Goal: Task Accomplishment & Management: Use online tool/utility

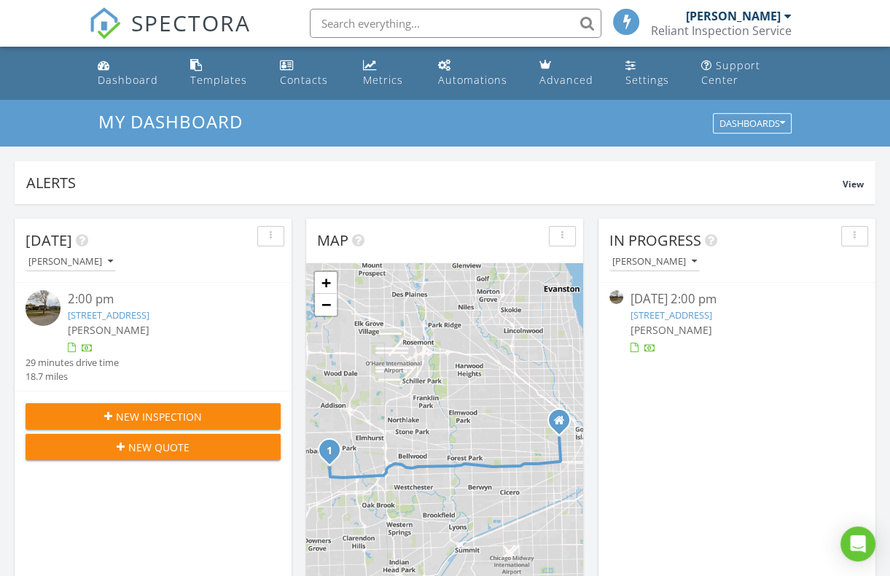
click at [112, 310] on link "829 S School St, Lombard, IL 60148" at bounding box center [109, 314] width 82 height 13
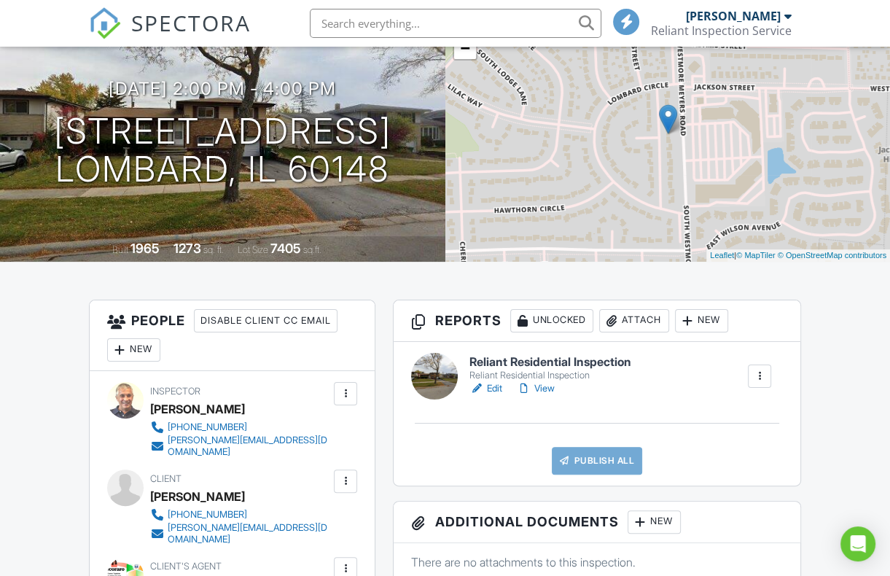
scroll to position [146, 0]
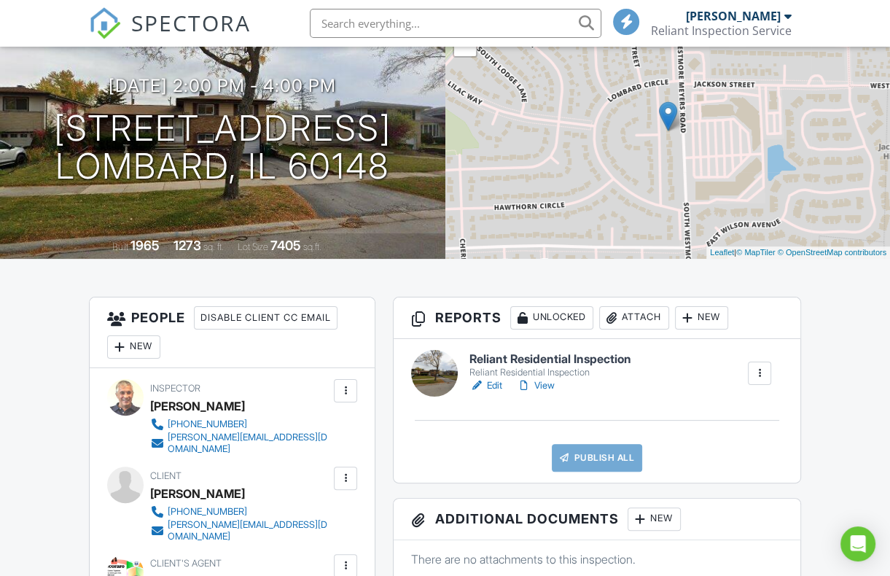
click at [501, 382] on link "Edit" at bounding box center [485, 385] width 33 height 15
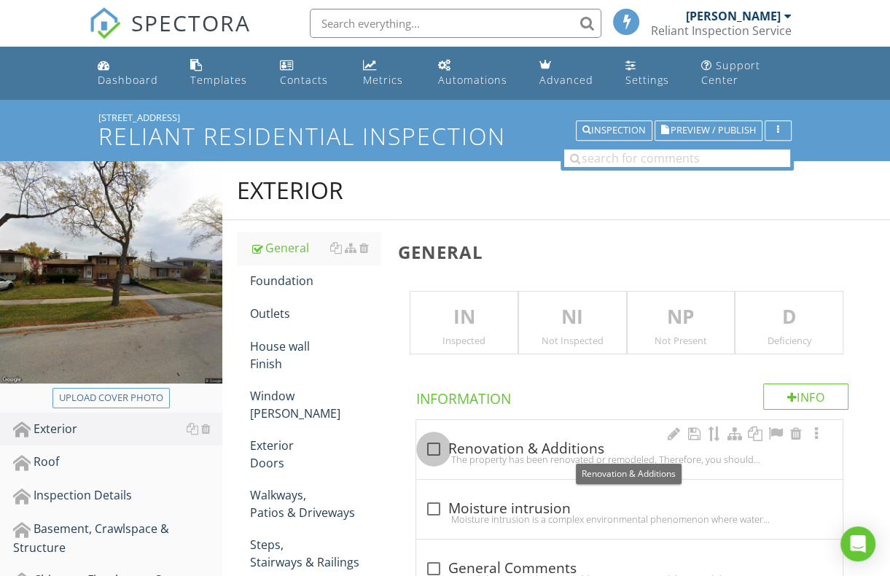
click at [432, 444] on div at bounding box center [433, 449] width 25 height 25
checkbox input "true"
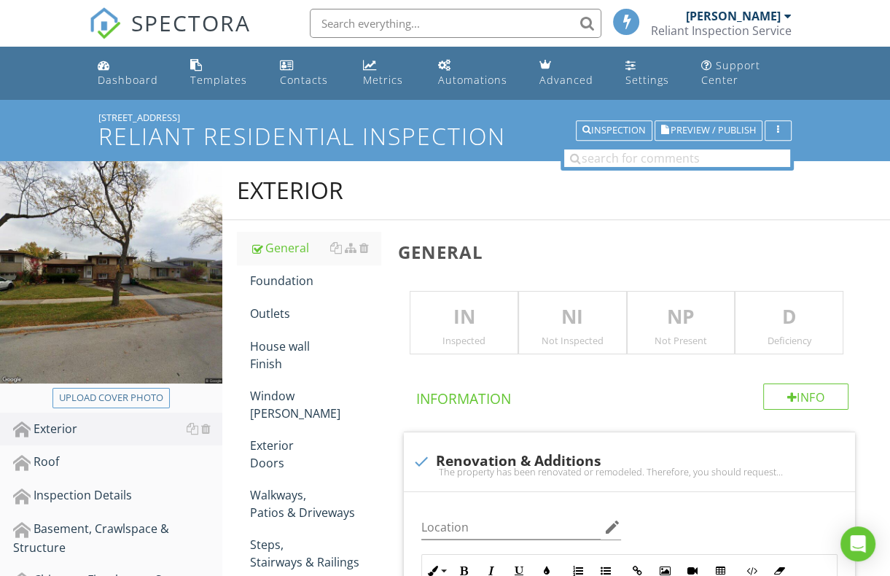
click at [464, 320] on p "IN" at bounding box center [463, 316] width 107 height 29
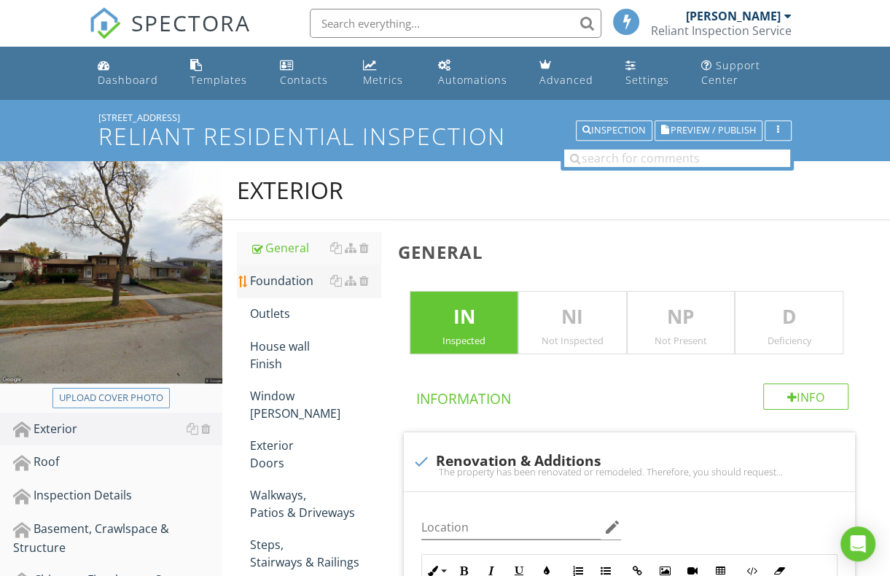
click at [275, 275] on div "Foundation" at bounding box center [315, 280] width 130 height 17
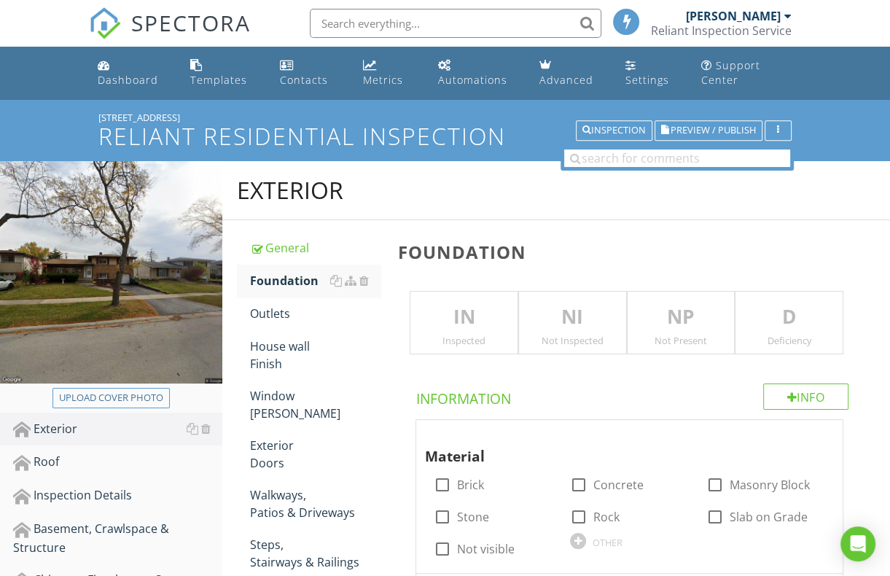
click at [466, 318] on p "IN" at bounding box center [463, 316] width 107 height 29
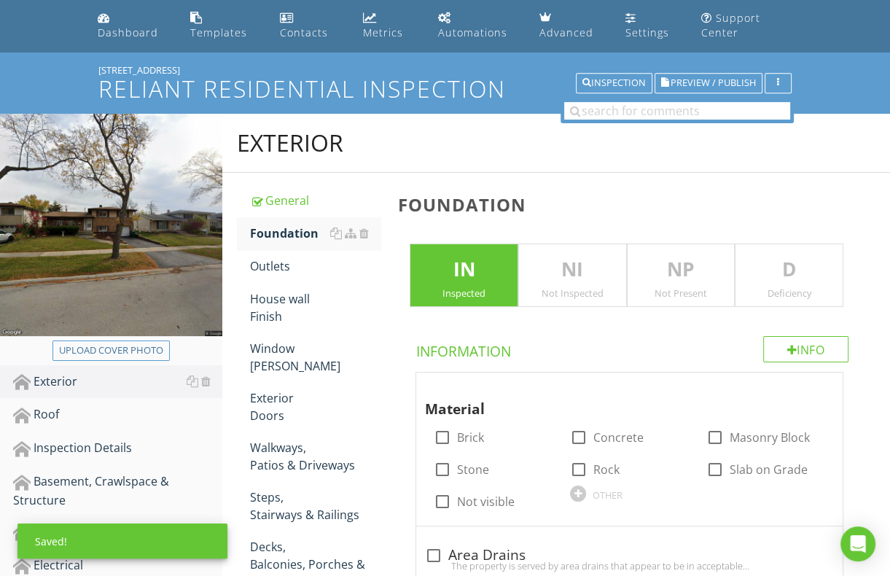
scroll to position [73, 0]
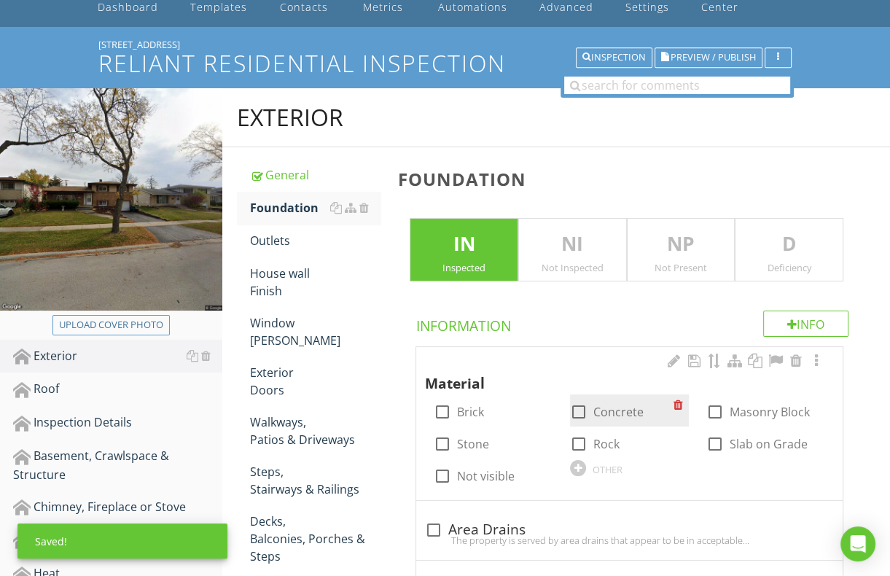
click at [581, 410] on div at bounding box center [578, 411] width 25 height 25
checkbox input "true"
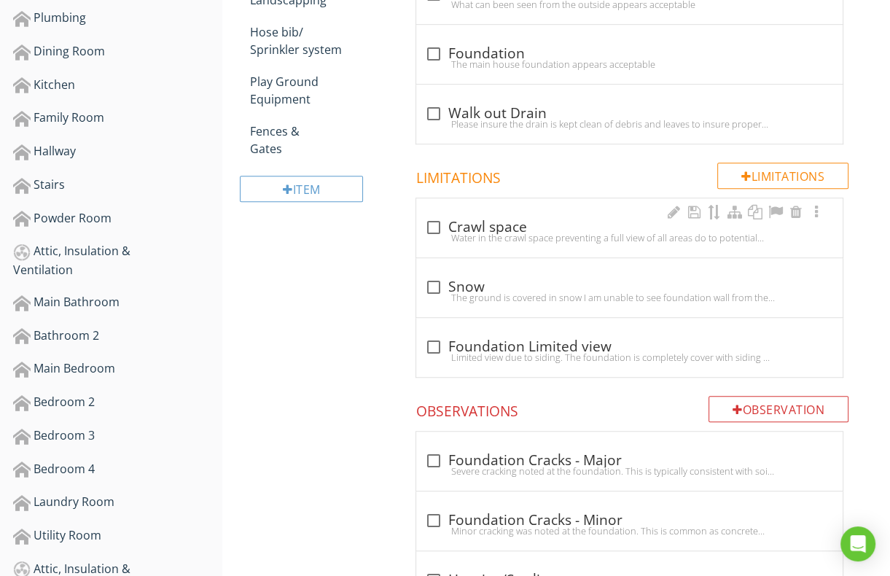
scroll to position [729, 0]
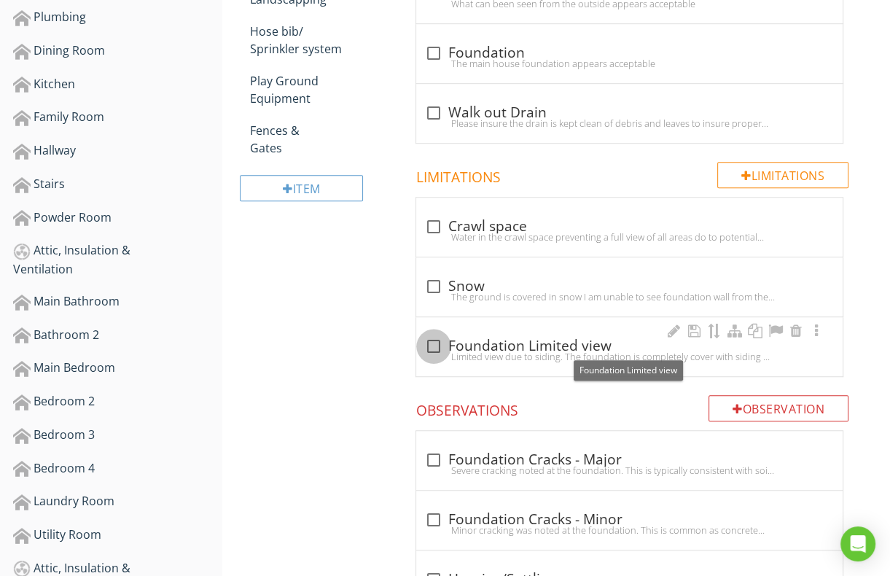
click at [434, 343] on div at bounding box center [433, 346] width 25 height 25
checkbox input "true"
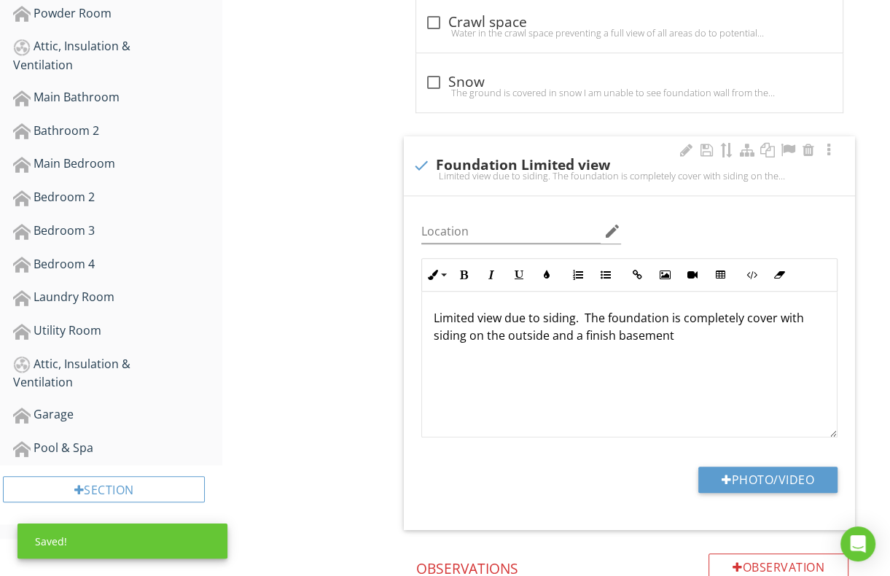
scroll to position [947, 0]
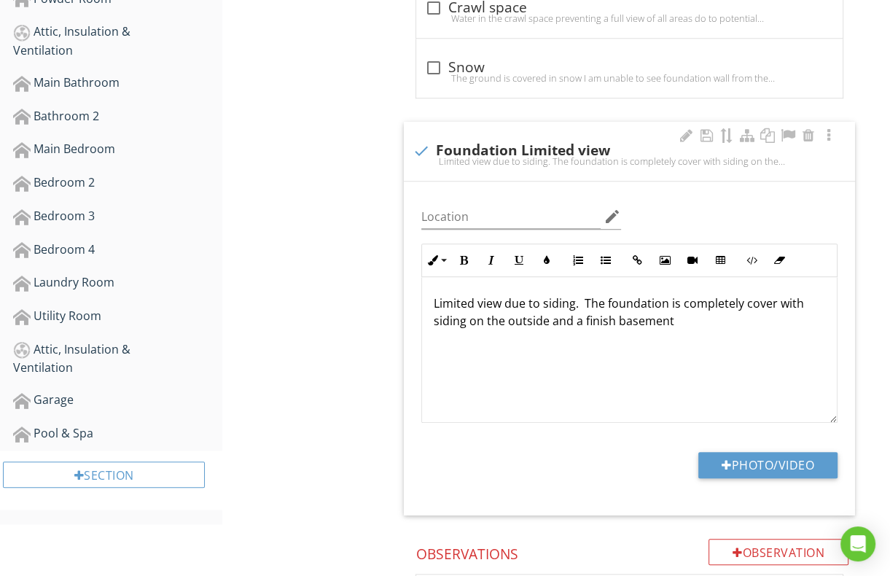
click at [615, 323] on p "Limited view due to siding. The foundation is completely cover with siding on t…" at bounding box center [629, 311] width 391 height 35
click at [445, 208] on input "Location" at bounding box center [510, 217] width 179 height 24
type input "Foundation"
click at [685, 318] on p "Limited view due to siding. The foundation is completely cover with siding on t…" at bounding box center [629, 311] width 391 height 35
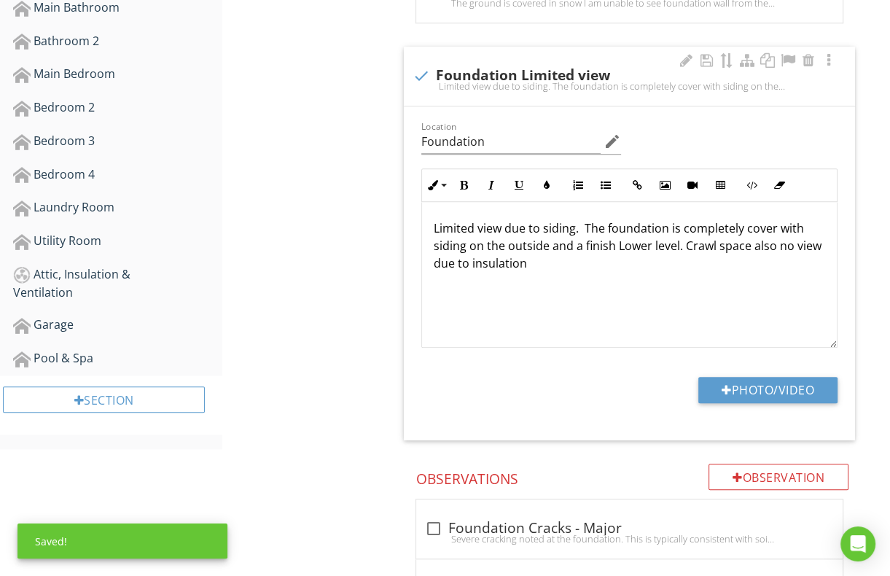
scroll to position [1166, 0]
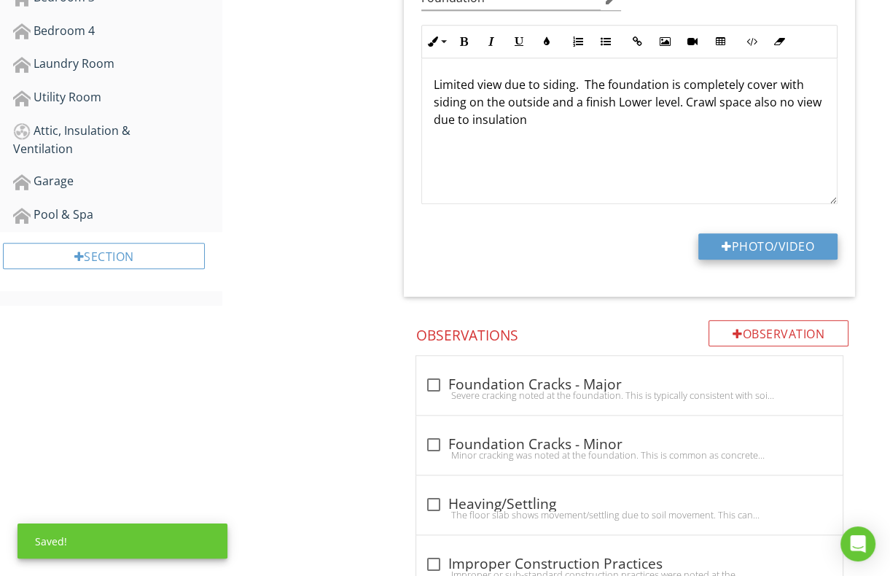
click at [740, 238] on button "Photo/Video" at bounding box center [767, 246] width 139 height 26
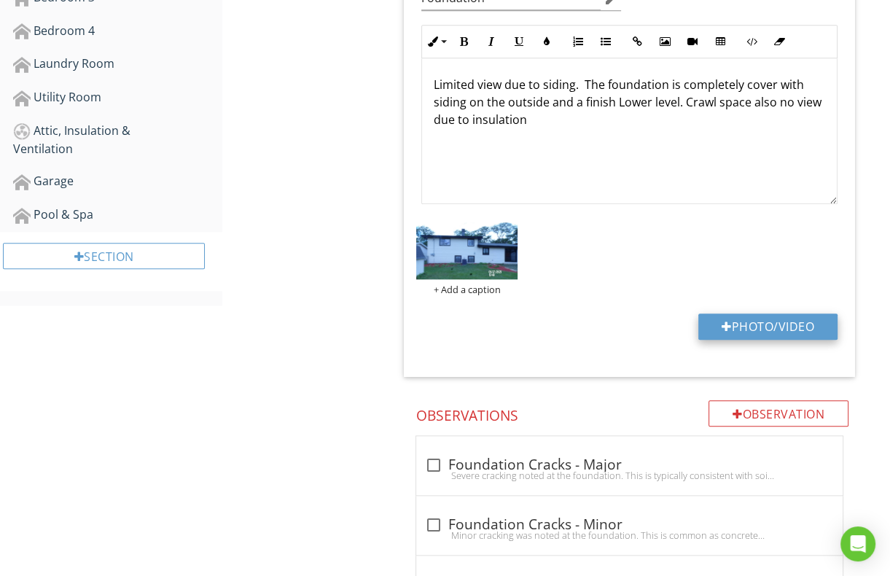
click at [732, 317] on button "Photo/Video" at bounding box center [767, 326] width 139 height 26
type input "C:\fakepath\101_1010.JPG"
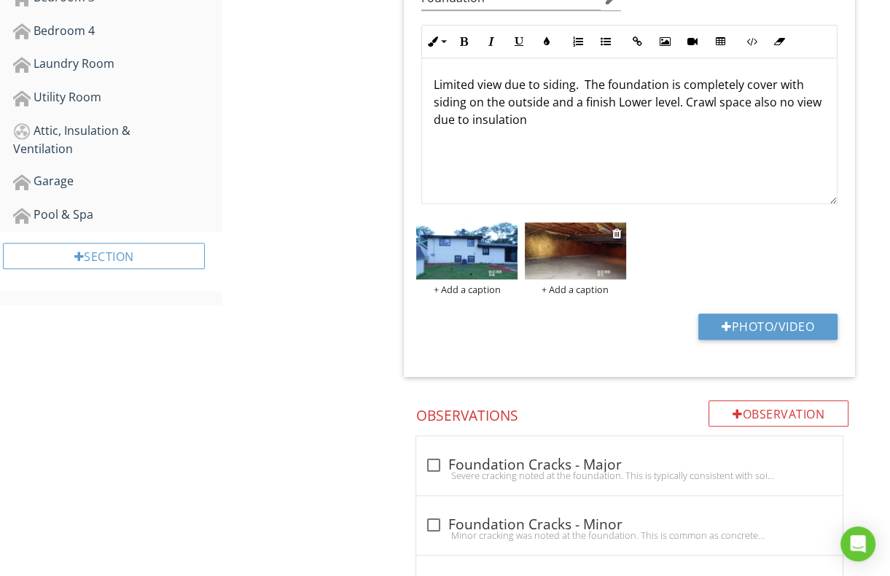
click at [557, 242] on img at bounding box center [575, 250] width 101 height 57
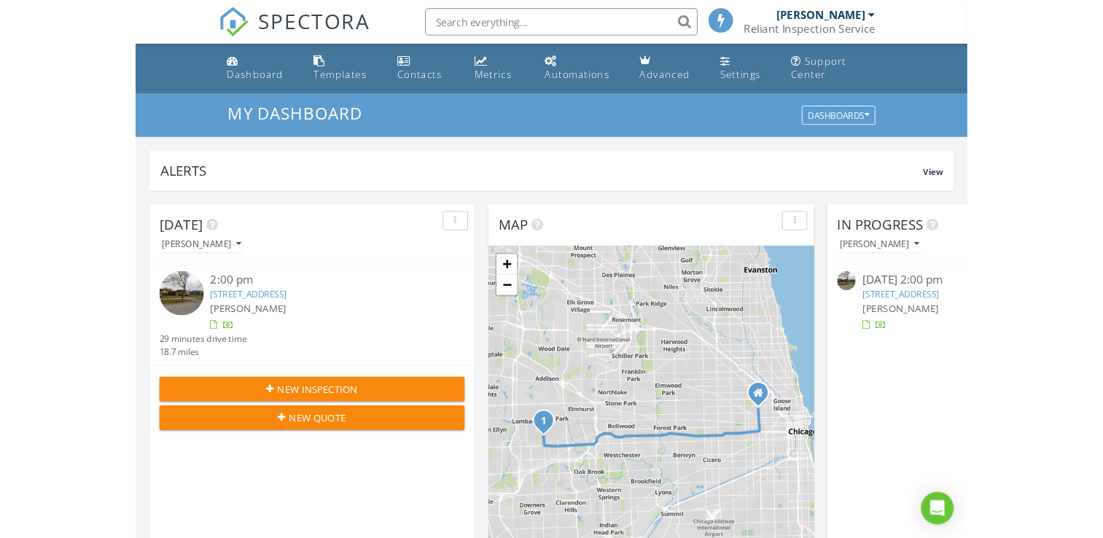
scroll to position [1349, 1125]
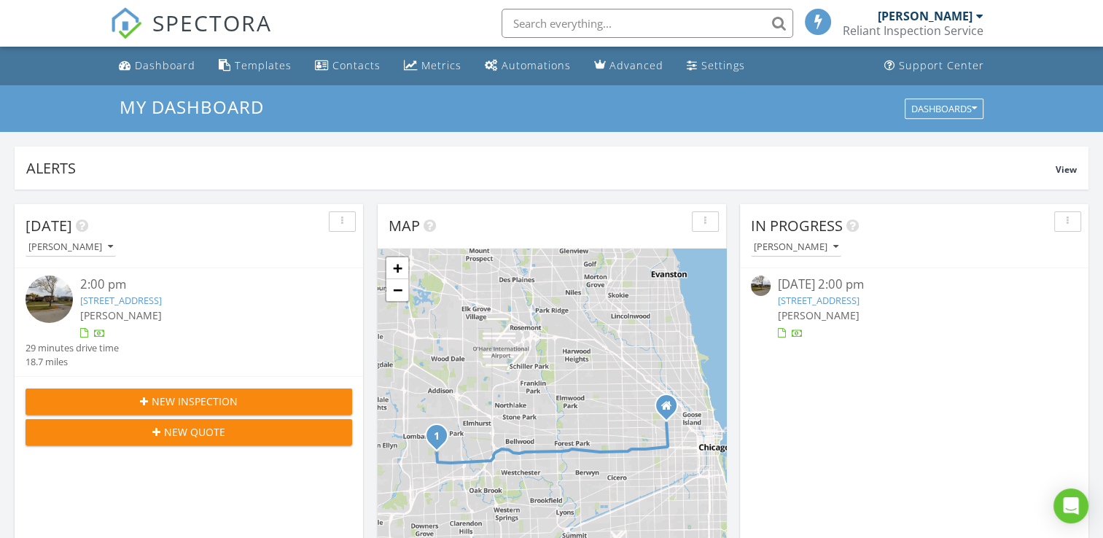
click at [127, 302] on link "829 S School St, Lombard, IL 60148" at bounding box center [121, 300] width 82 height 13
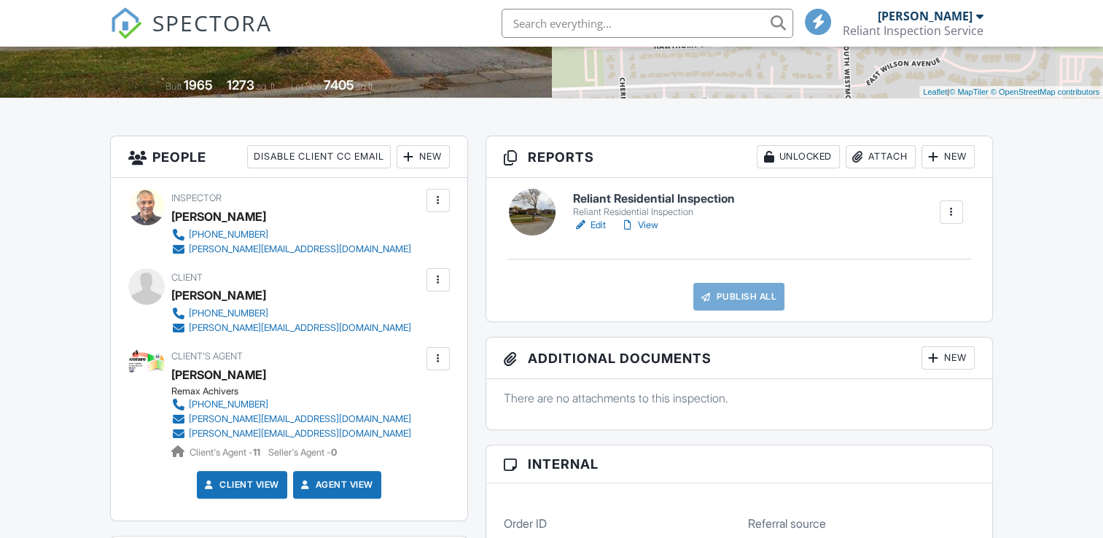
click at [595, 218] on link "Edit" at bounding box center [589, 225] width 33 height 15
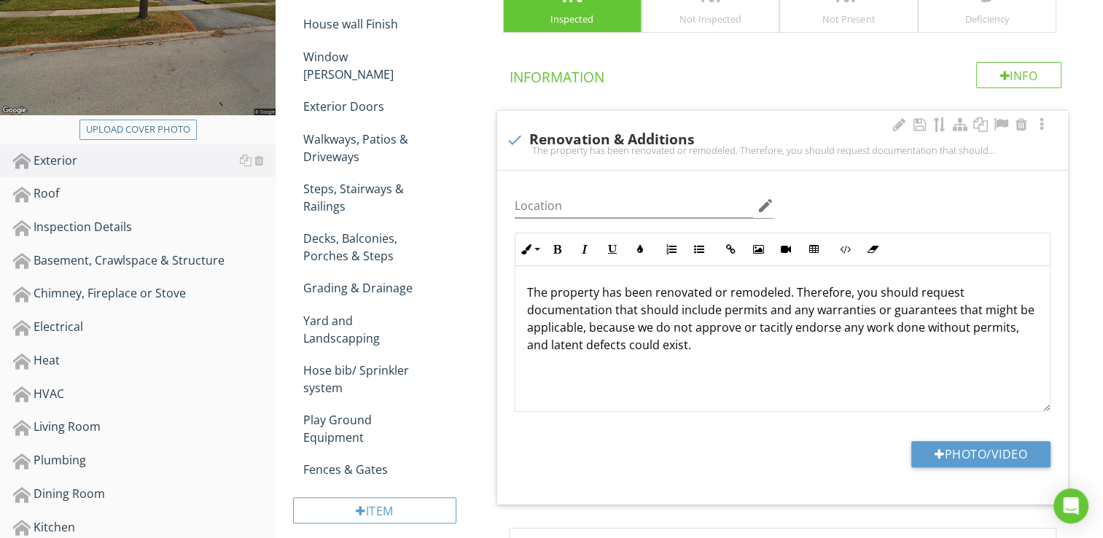
scroll to position [109, 0]
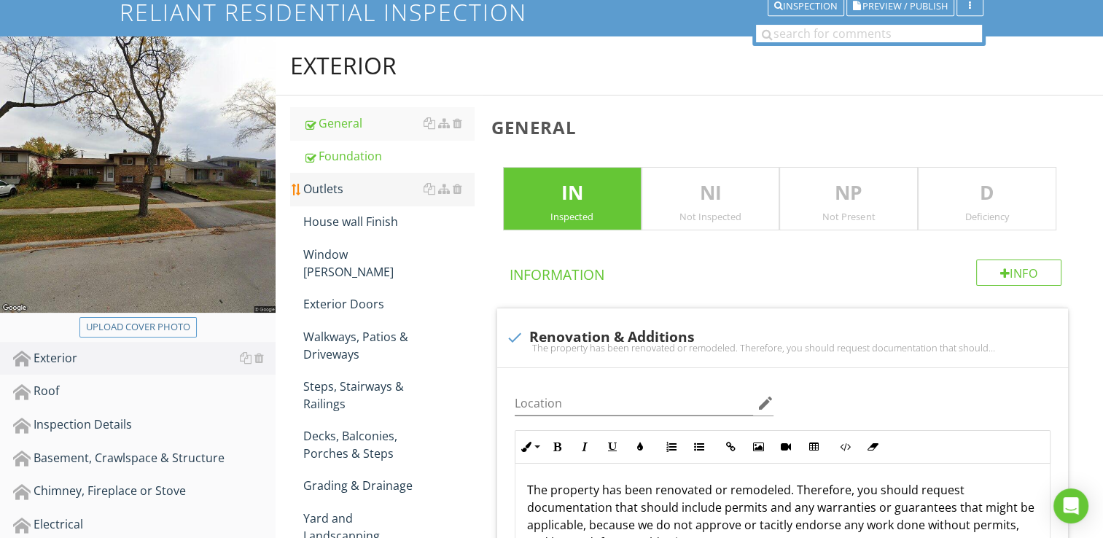
click at [336, 188] on div "Outlets" at bounding box center [388, 188] width 171 height 17
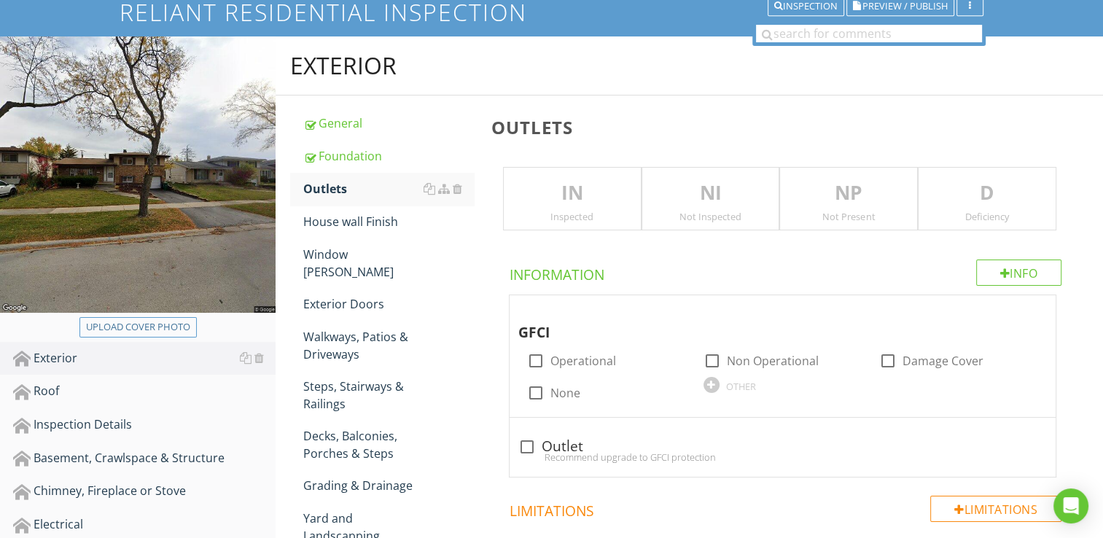
click at [585, 193] on p "IN" at bounding box center [572, 193] width 137 height 29
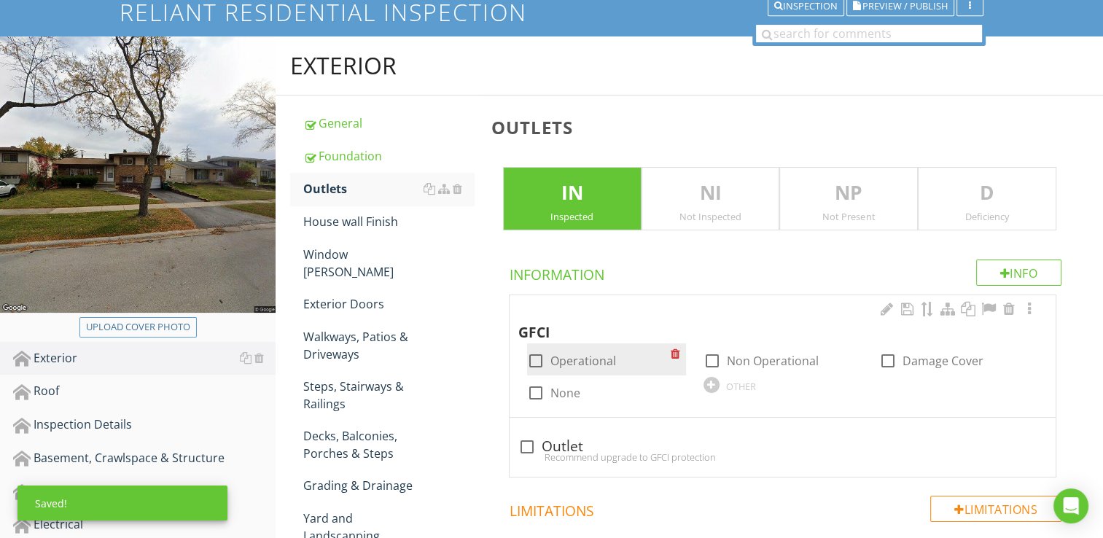
click at [535, 353] on div at bounding box center [535, 360] width 25 height 25
checkbox input "true"
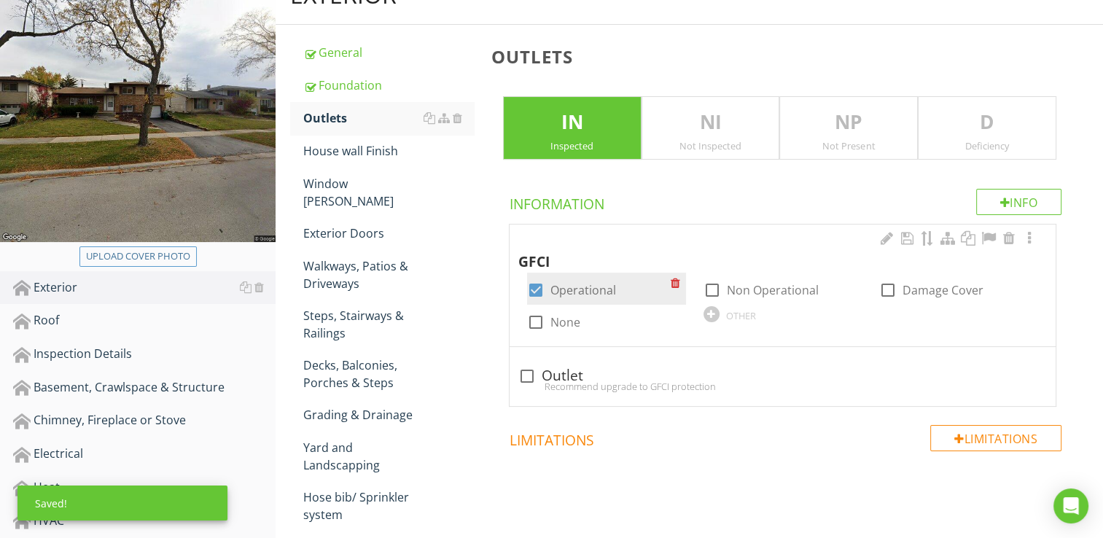
scroll to position [182, 0]
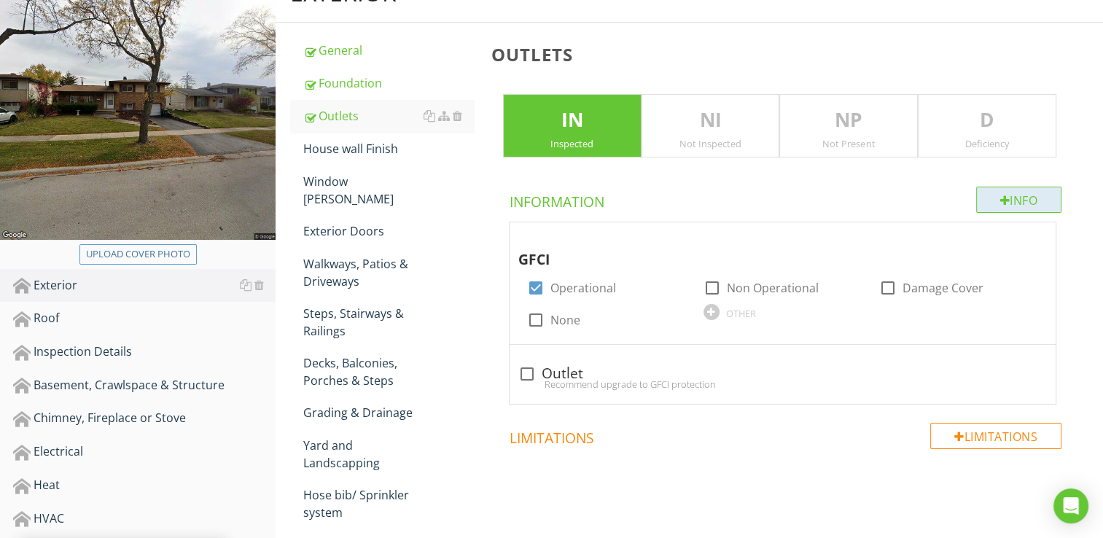
click at [987, 198] on div "Info" at bounding box center [1019, 200] width 86 height 26
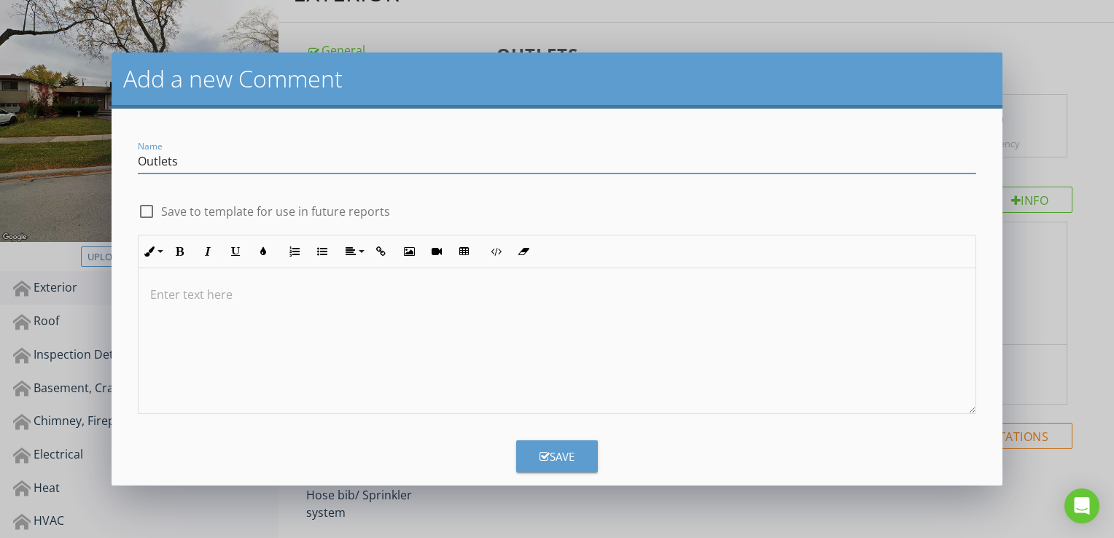
type input "Outlets"
click at [214, 314] on div at bounding box center [556, 341] width 837 height 146
click at [539, 459] on icon "button" at bounding box center [544, 456] width 10 height 11
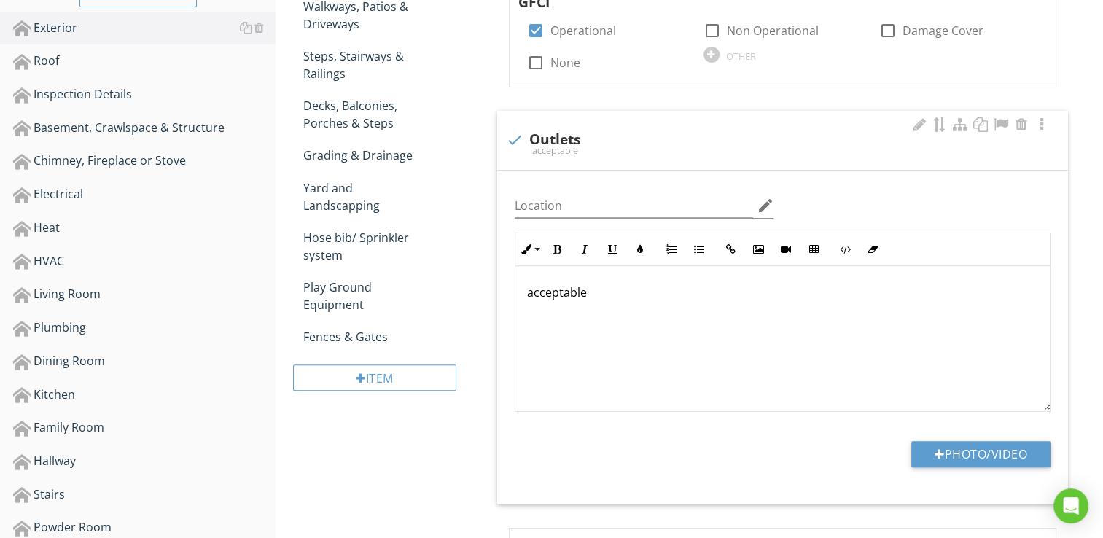
scroll to position [474, 0]
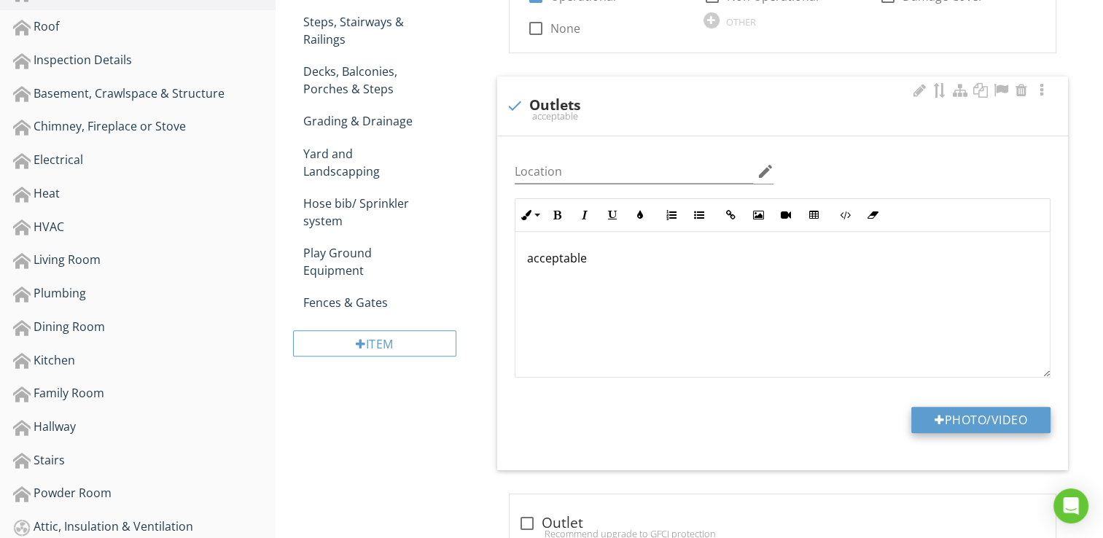
click at [943, 413] on button "Photo/Video" at bounding box center [980, 420] width 139 height 26
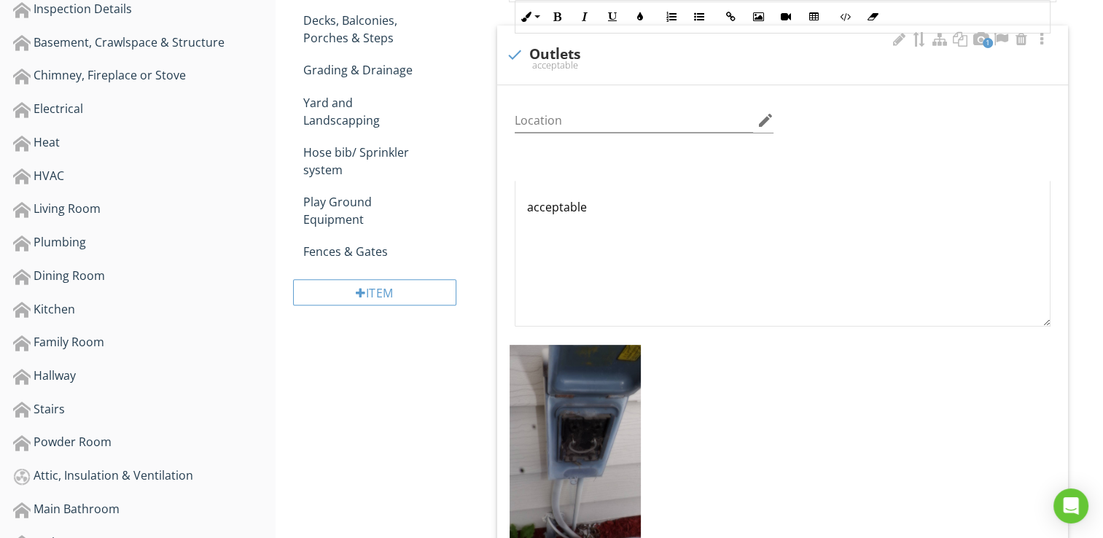
scroll to position [765, 0]
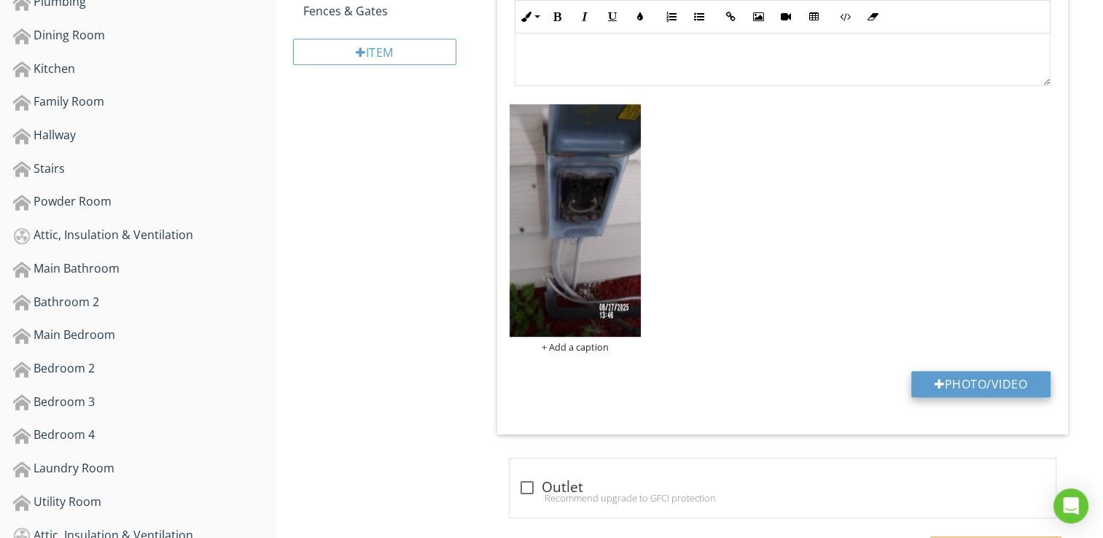
click at [947, 383] on button "Photo/Video" at bounding box center [980, 384] width 139 height 26
type input "C:\fakepath\101_0935.JPG"
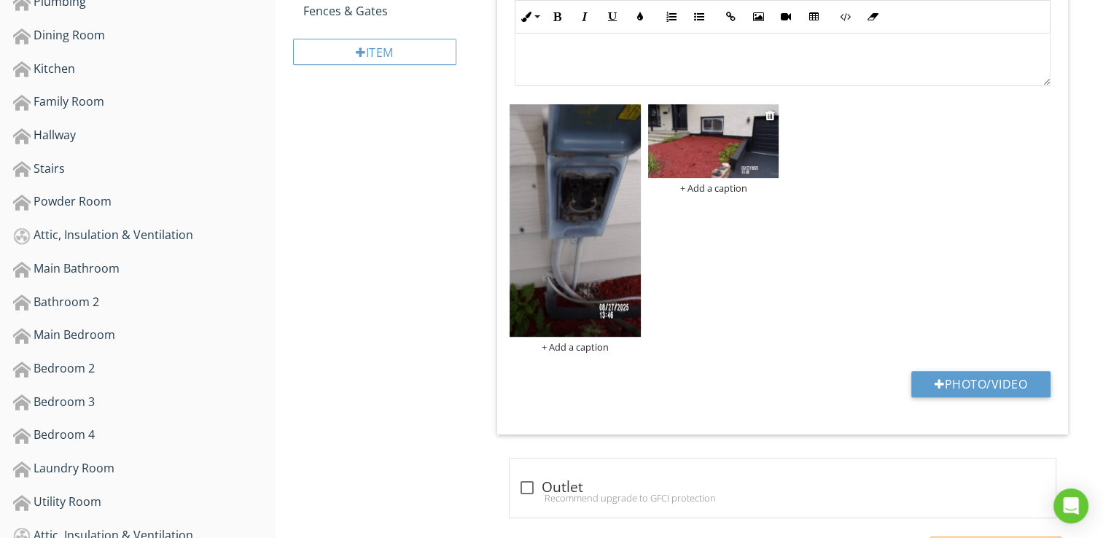
click at [693, 153] on img at bounding box center [713, 141] width 131 height 74
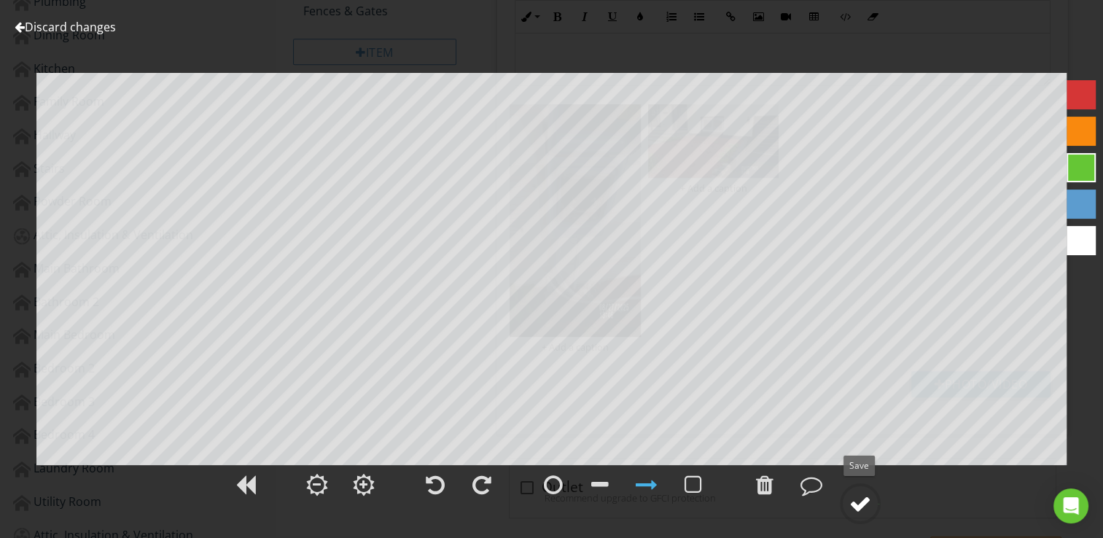
click at [861, 500] on div at bounding box center [860, 504] width 22 height 22
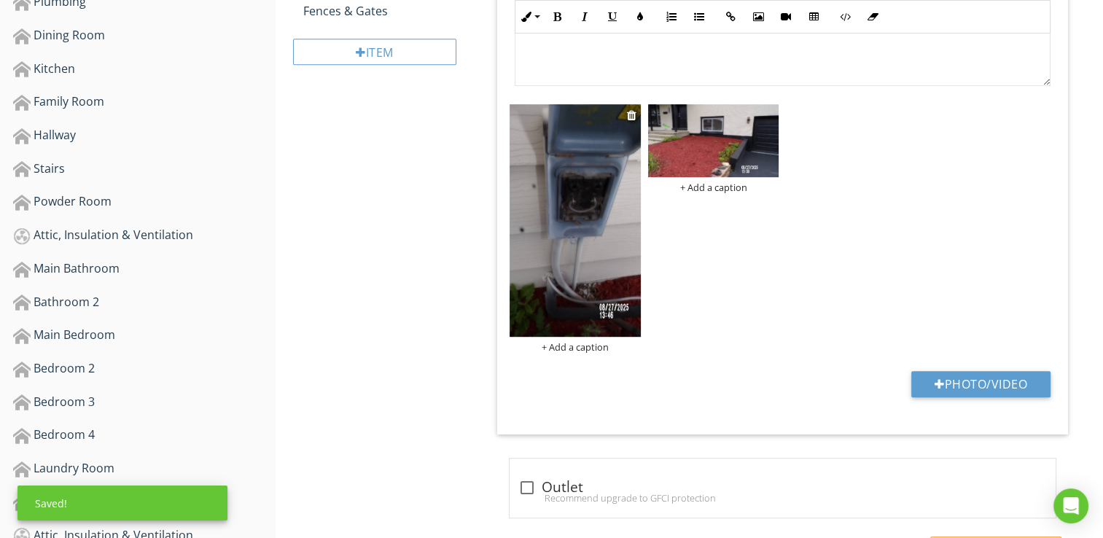
click at [611, 261] on img at bounding box center [574, 220] width 131 height 233
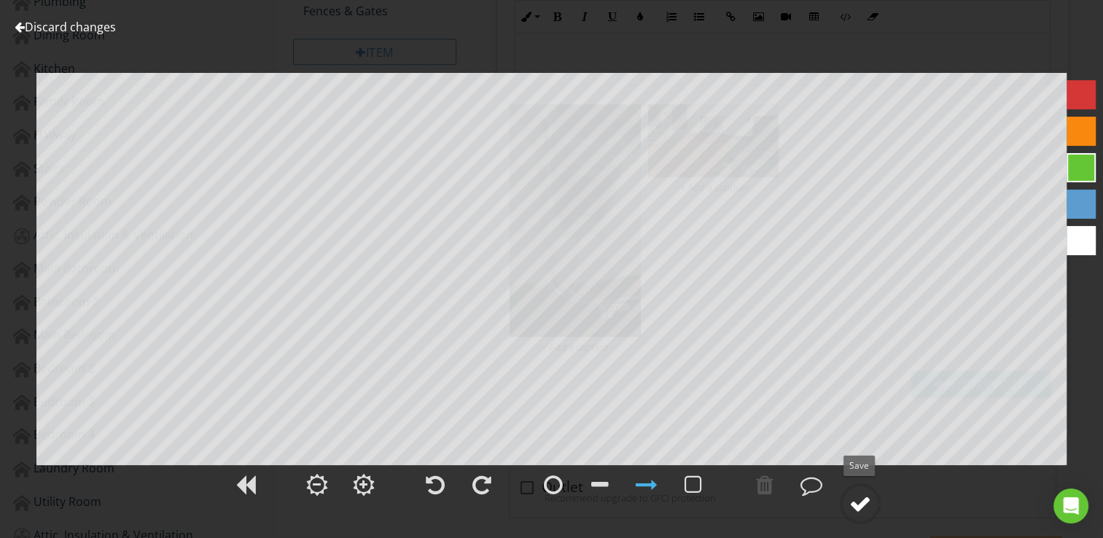
click at [859, 504] on div at bounding box center [860, 504] width 22 height 22
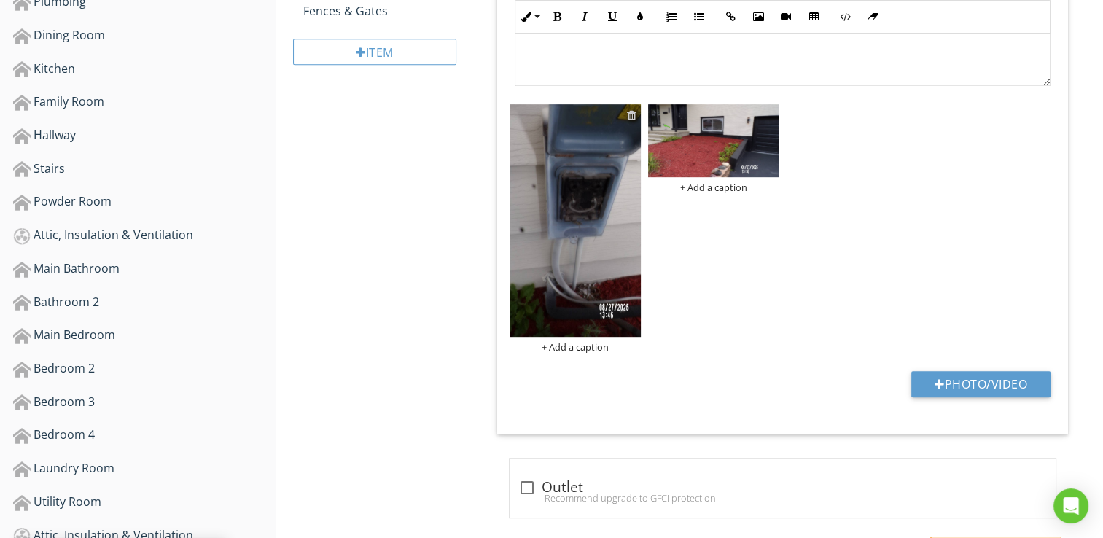
click at [632, 113] on div at bounding box center [631, 115] width 9 height 12
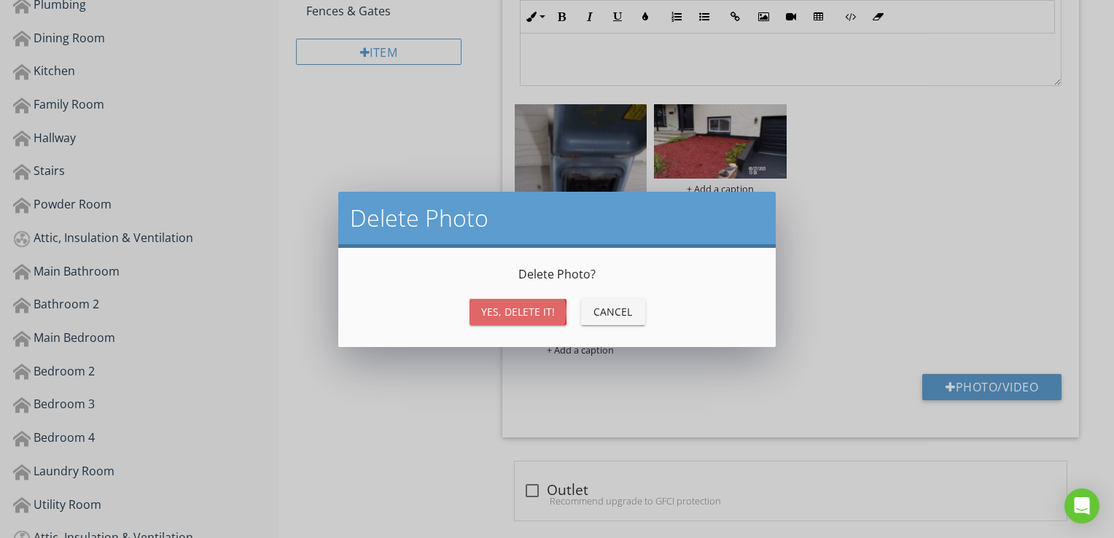
click at [522, 311] on div "Yes, Delete it!" at bounding box center [518, 311] width 74 height 15
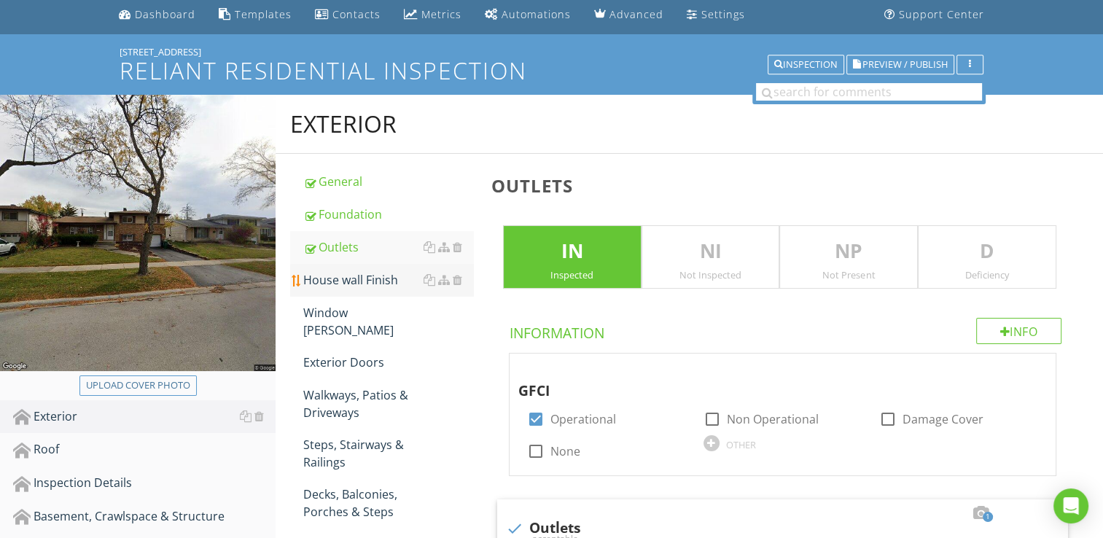
scroll to position [36, 0]
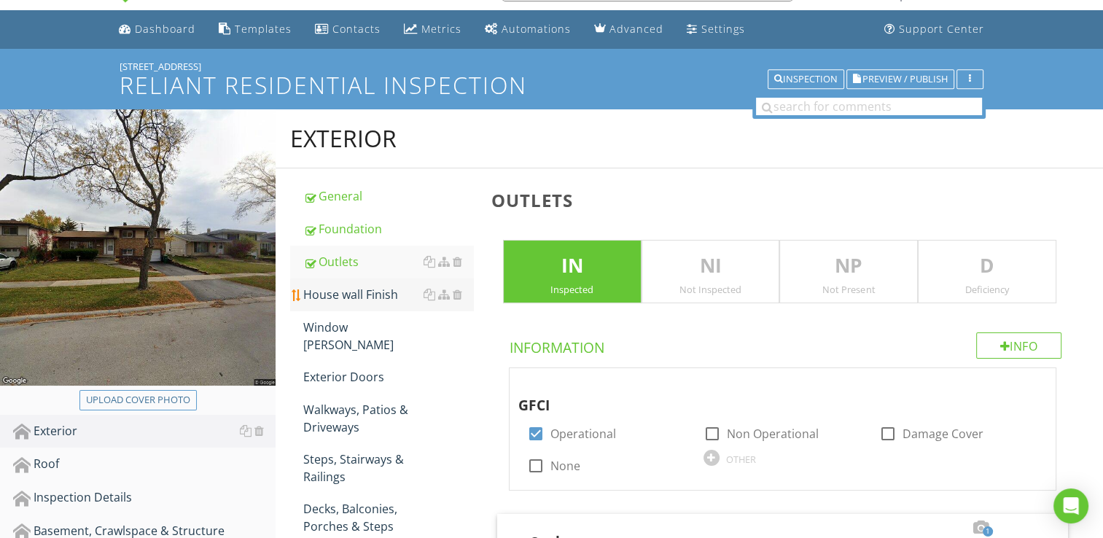
click at [357, 290] on div "House wall Finish" at bounding box center [388, 294] width 171 height 17
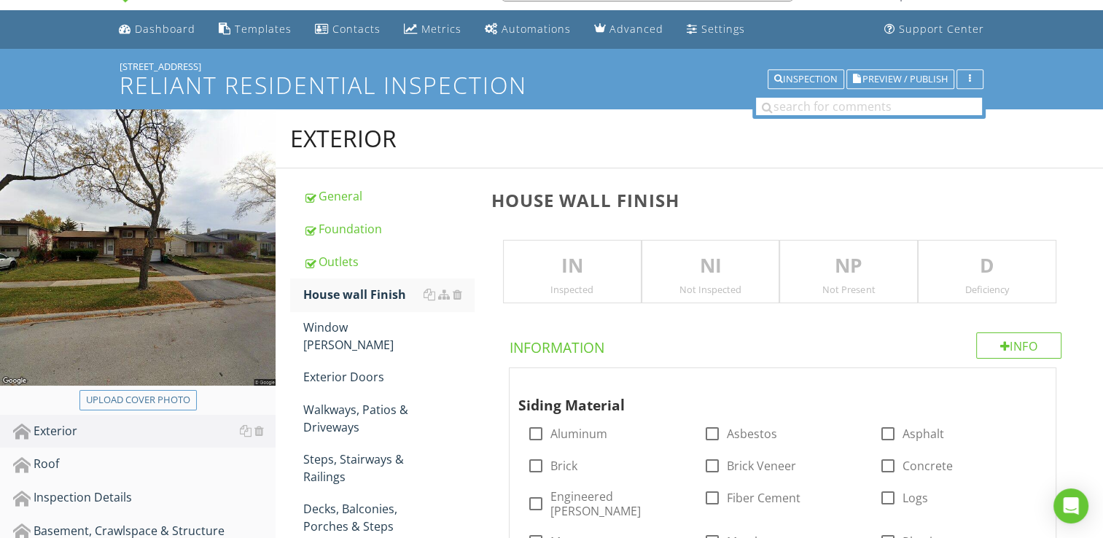
click at [568, 265] on p "IN" at bounding box center [572, 265] width 137 height 29
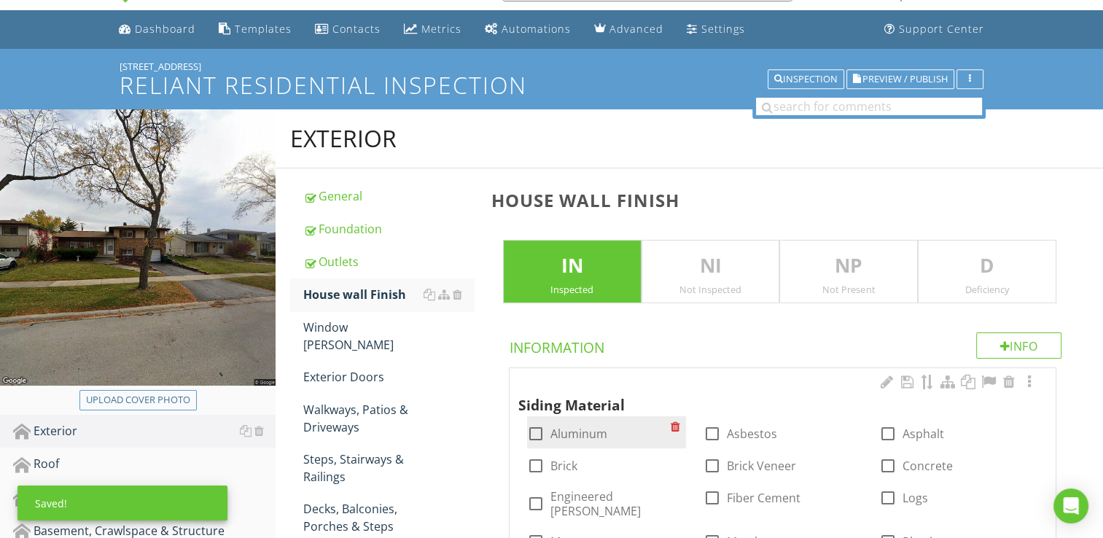
click at [545, 423] on div "check_box_outline_blank Aluminum" at bounding box center [599, 432] width 144 height 20
click at [539, 430] on div at bounding box center [535, 433] width 25 height 25
checkbox input "true"
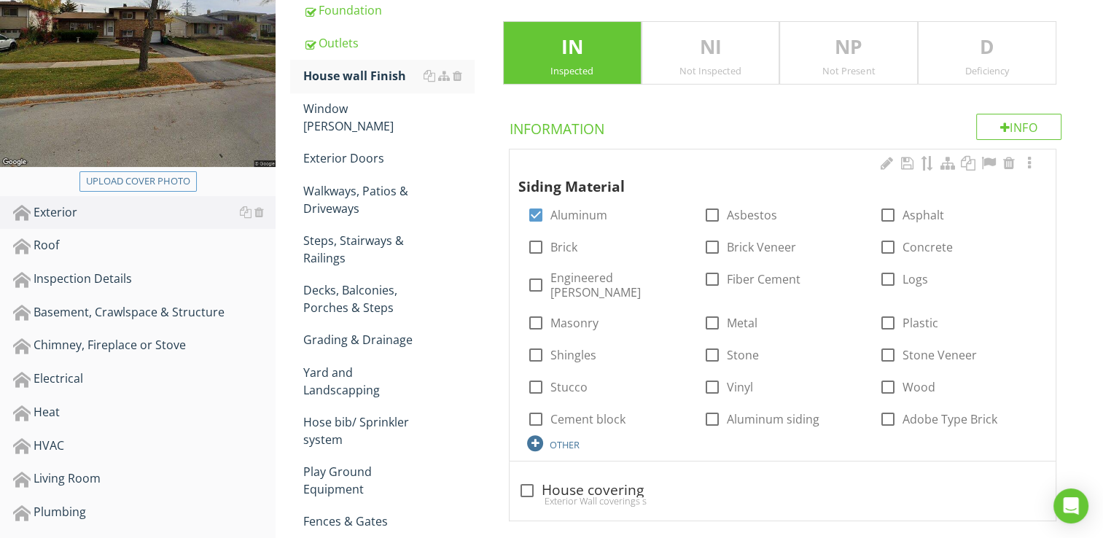
scroll to position [328, 0]
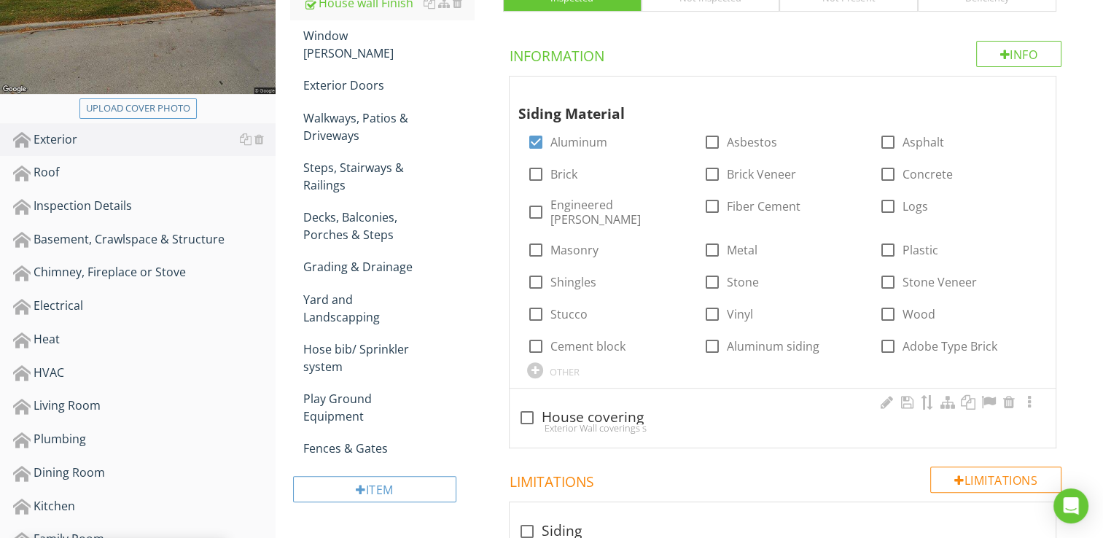
click at [560, 422] on div "Exterior Wall coverings s" at bounding box center [782, 428] width 528 height 12
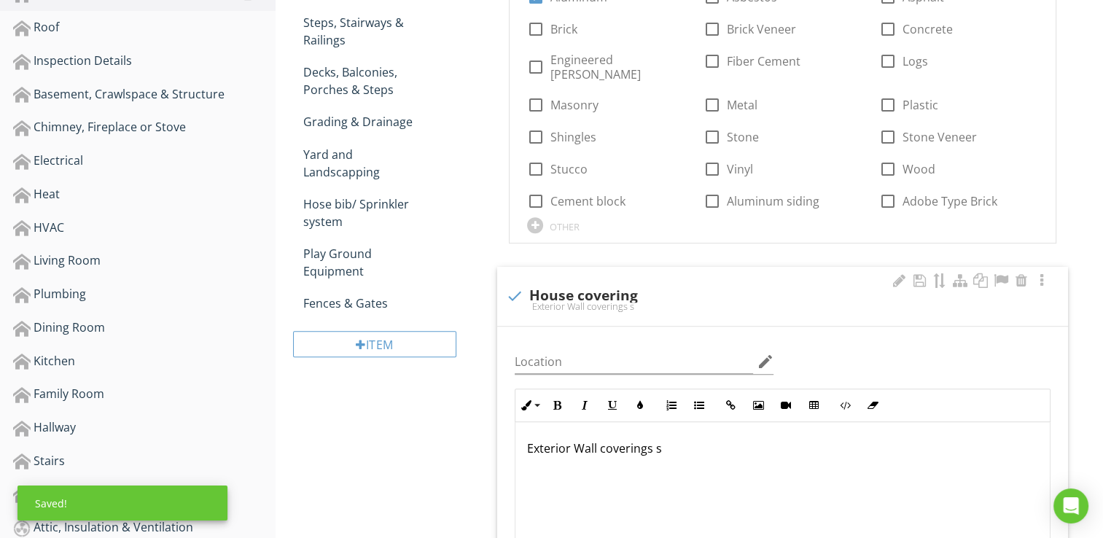
scroll to position [474, 0]
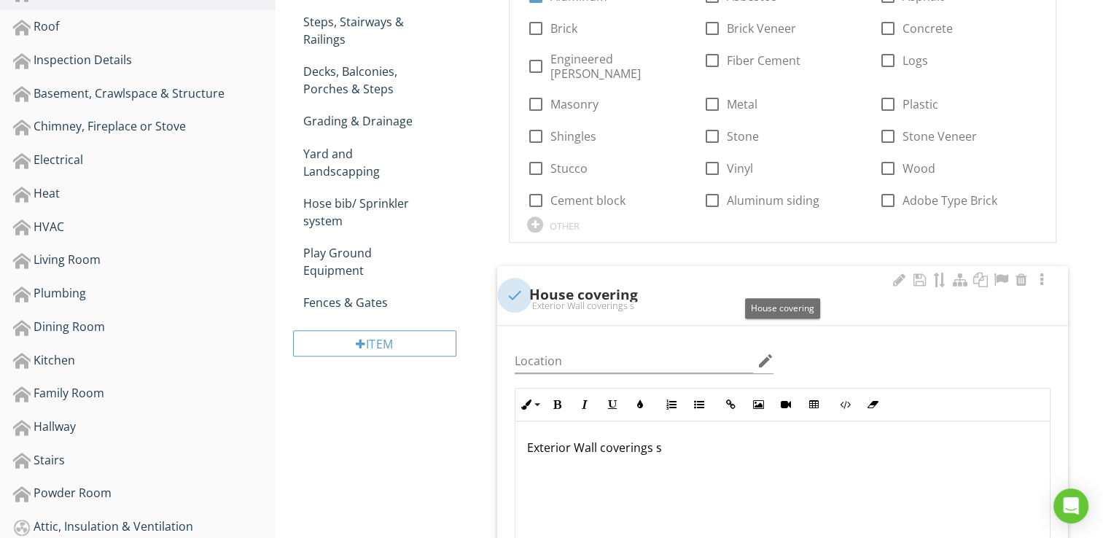
click at [518, 283] on div at bounding box center [514, 295] width 25 height 25
checkbox input "true"
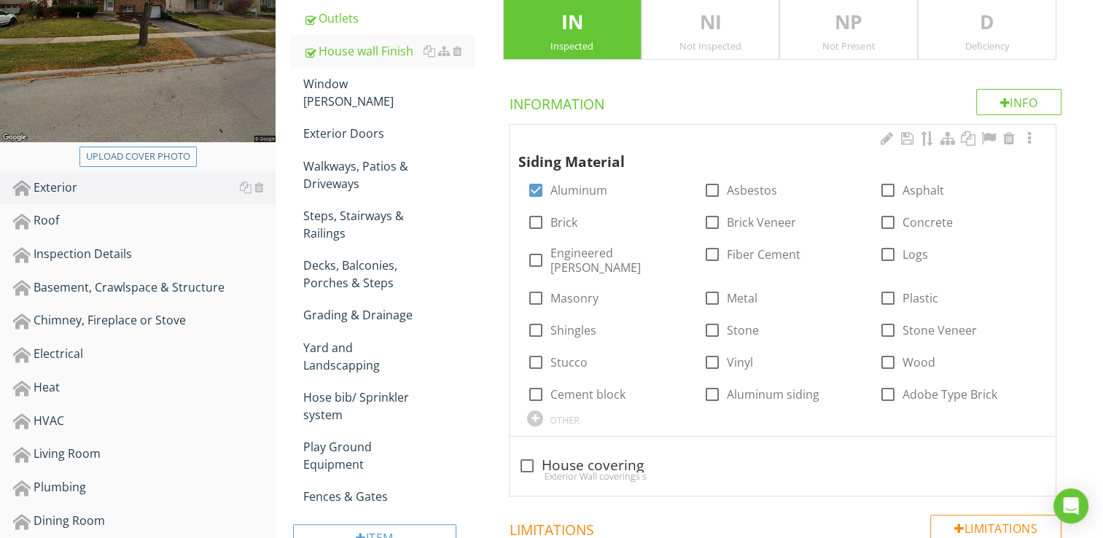
scroll to position [182, 0]
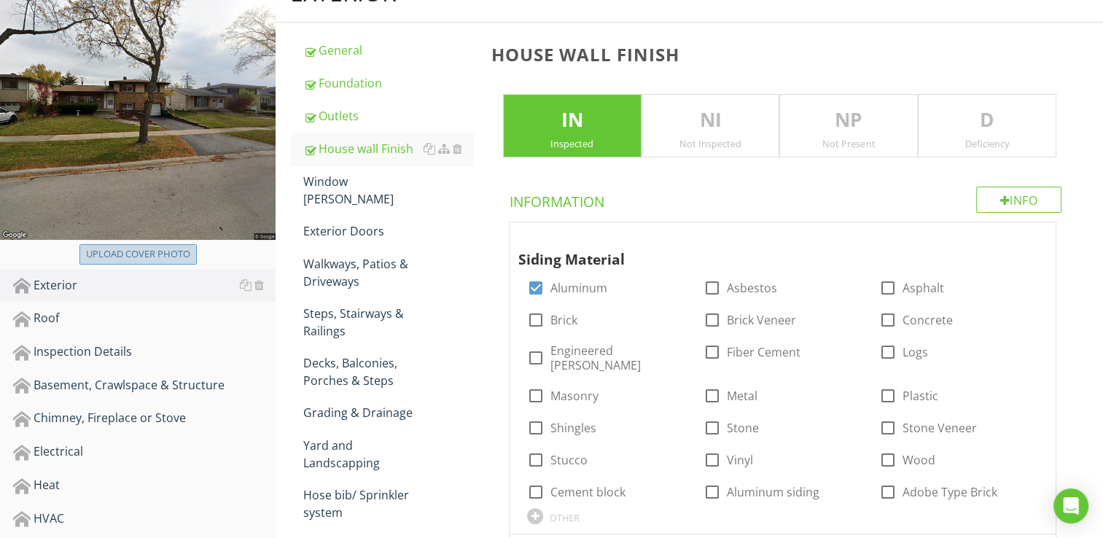
click at [143, 247] on div "Upload cover photo" at bounding box center [138, 254] width 104 height 15
type input "C:\fakepath\101_0932.JPG"
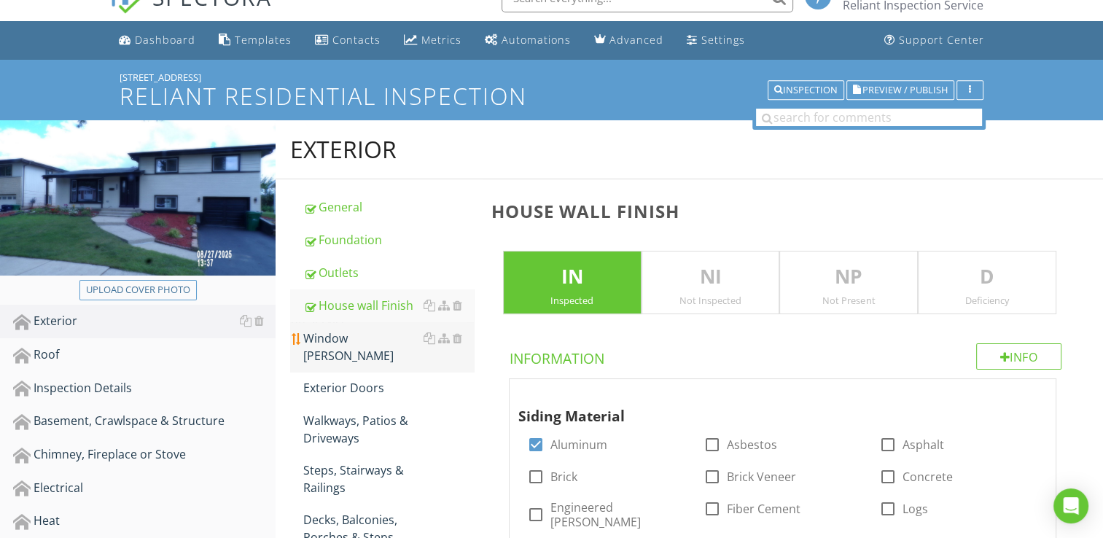
scroll to position [0, 0]
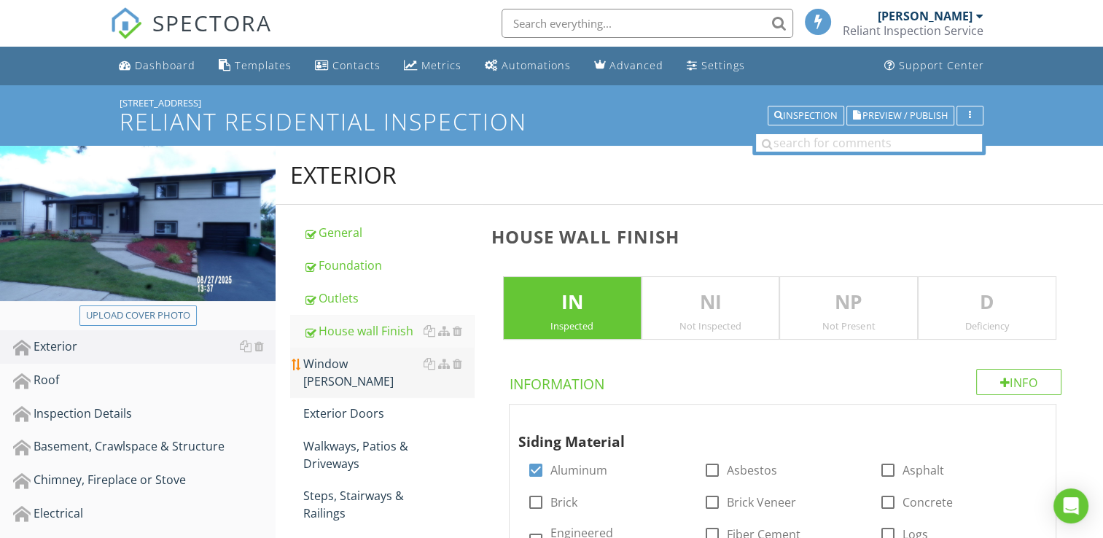
click at [365, 360] on div "Window [PERSON_NAME]" at bounding box center [388, 372] width 171 height 35
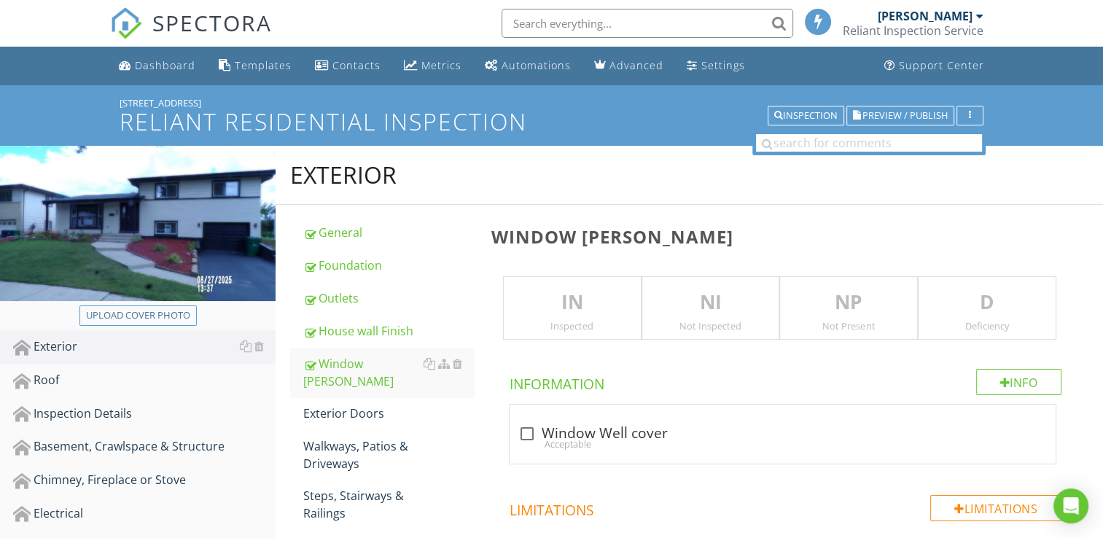
click at [816, 308] on p "NP" at bounding box center [848, 302] width 137 height 29
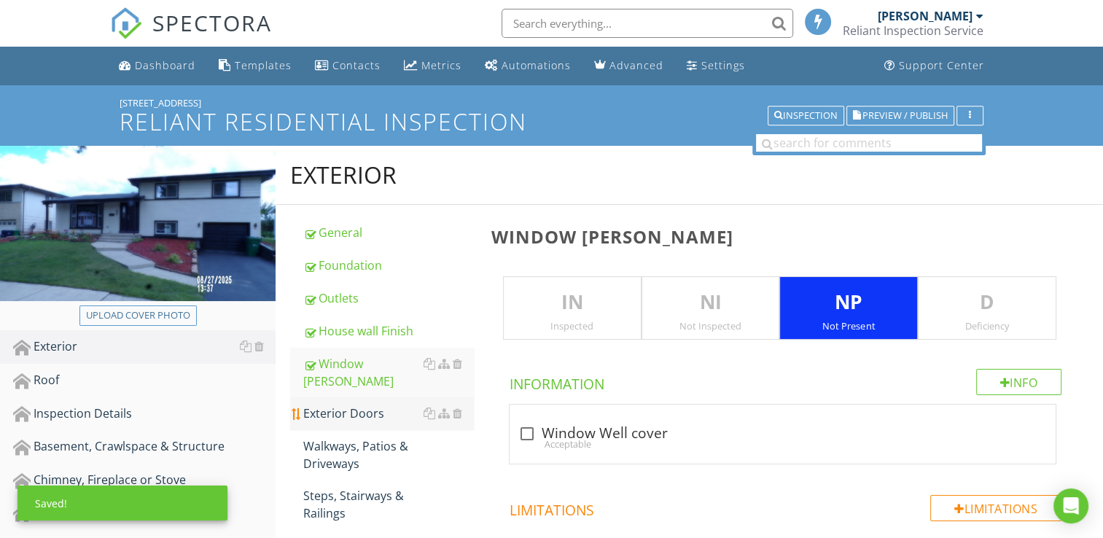
click at [360, 404] on div "Exterior Doors" at bounding box center [388, 412] width 171 height 17
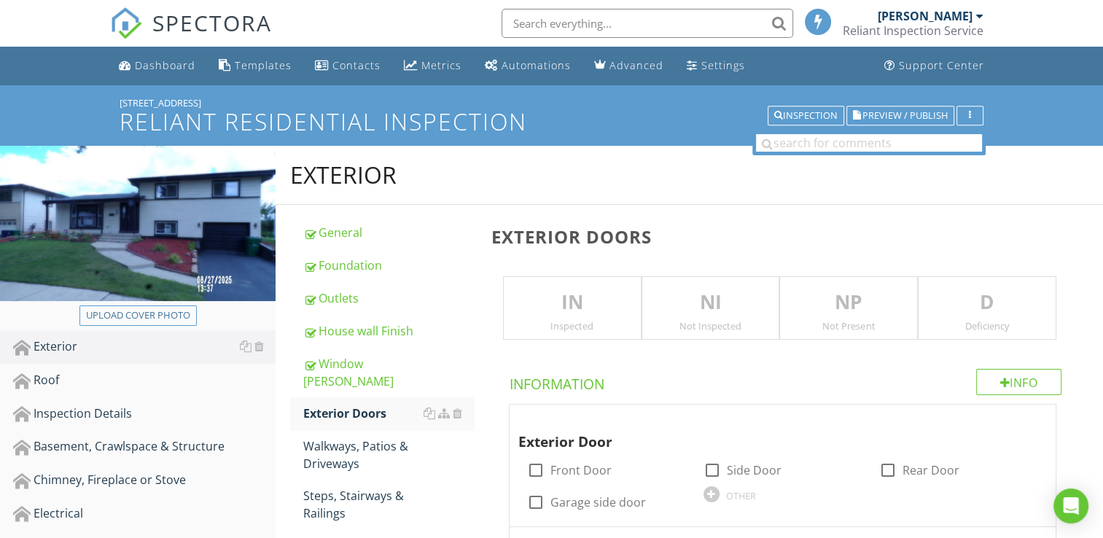
click at [574, 299] on p "IN" at bounding box center [572, 302] width 137 height 29
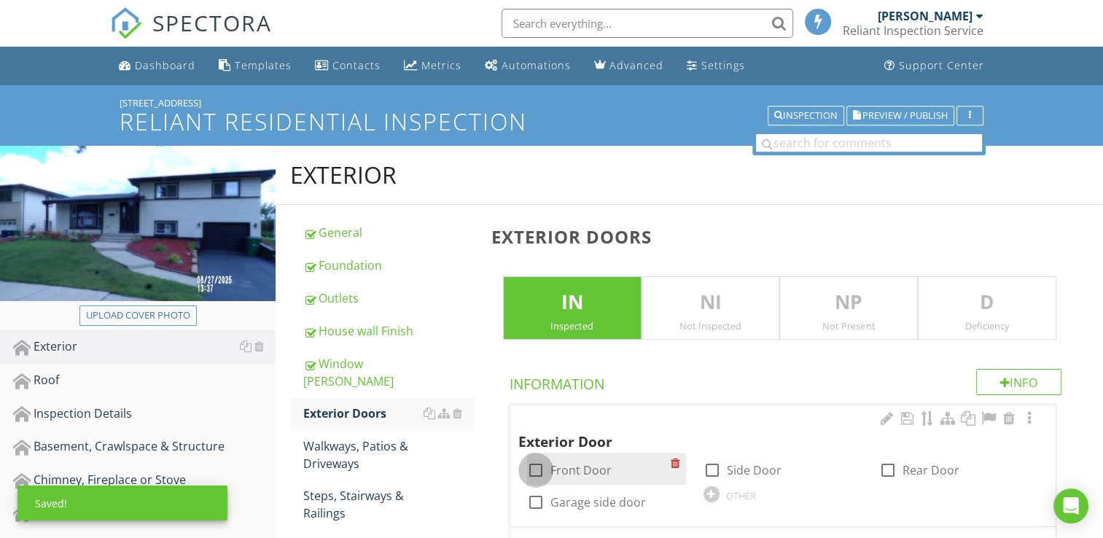
click at [536, 464] on div at bounding box center [535, 470] width 25 height 25
checkbox input "true"
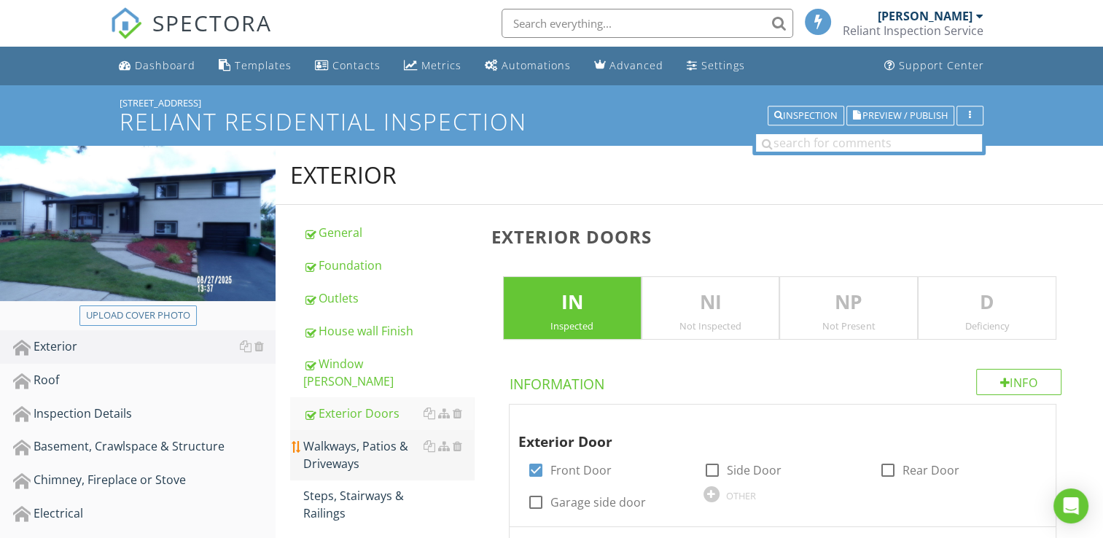
click at [370, 437] on div "Walkways, Patios & Driveways" at bounding box center [388, 454] width 171 height 35
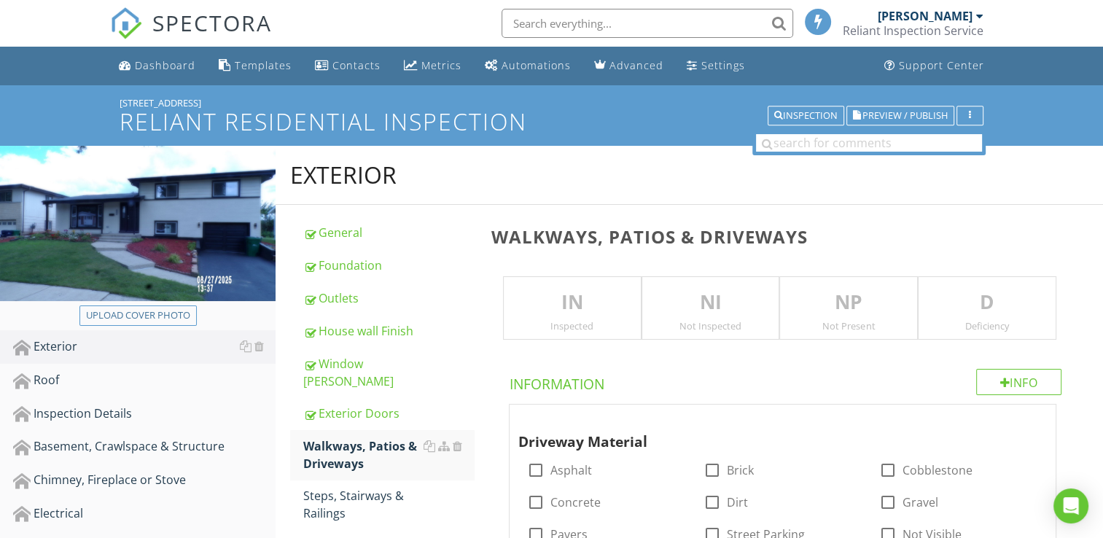
click at [563, 305] on p "IN" at bounding box center [572, 302] width 137 height 29
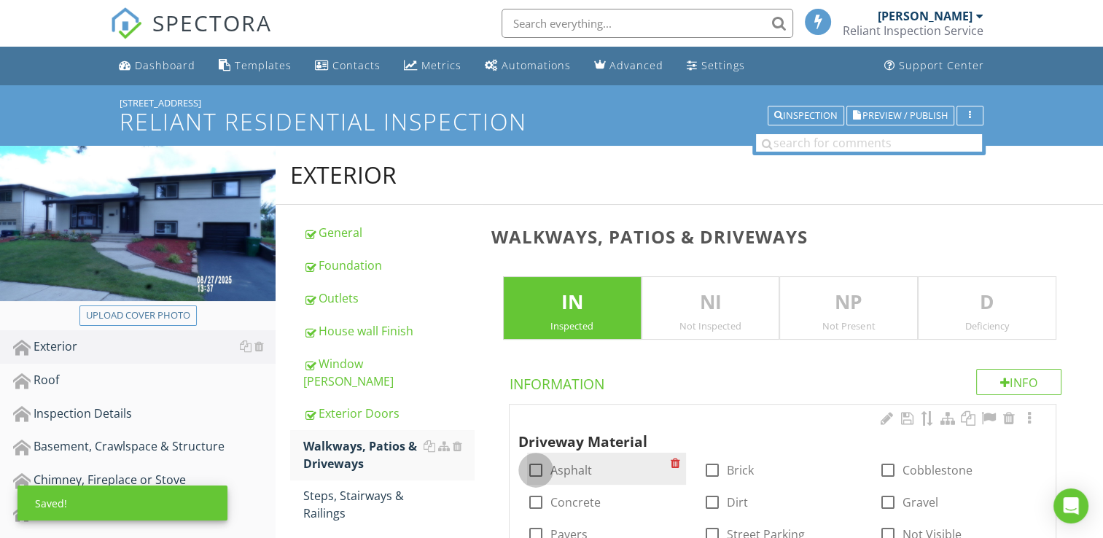
click at [534, 466] on div at bounding box center [535, 470] width 25 height 25
checkbox input "true"
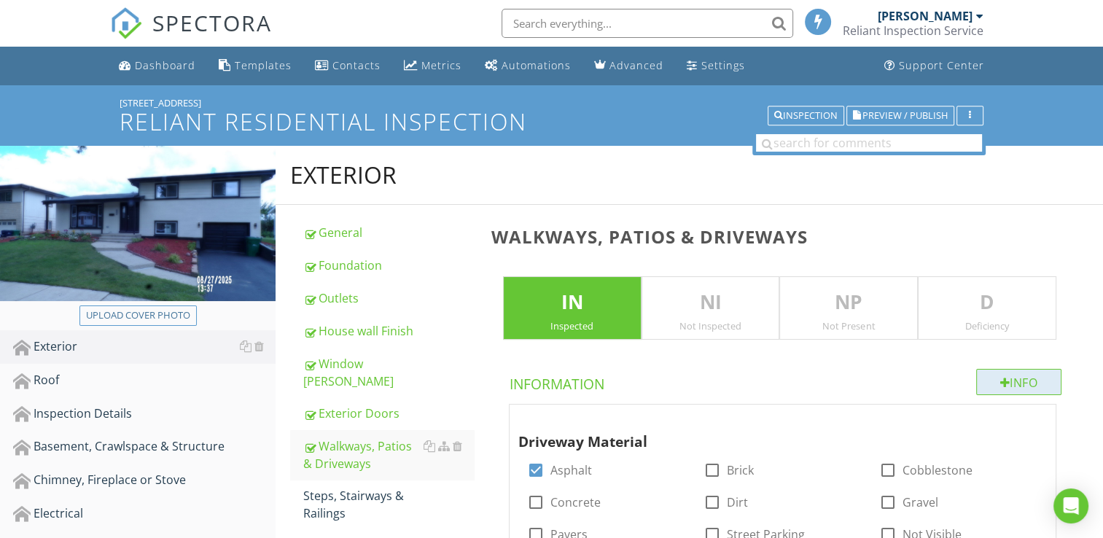
click at [993, 375] on div "Info" at bounding box center [1019, 382] width 86 height 26
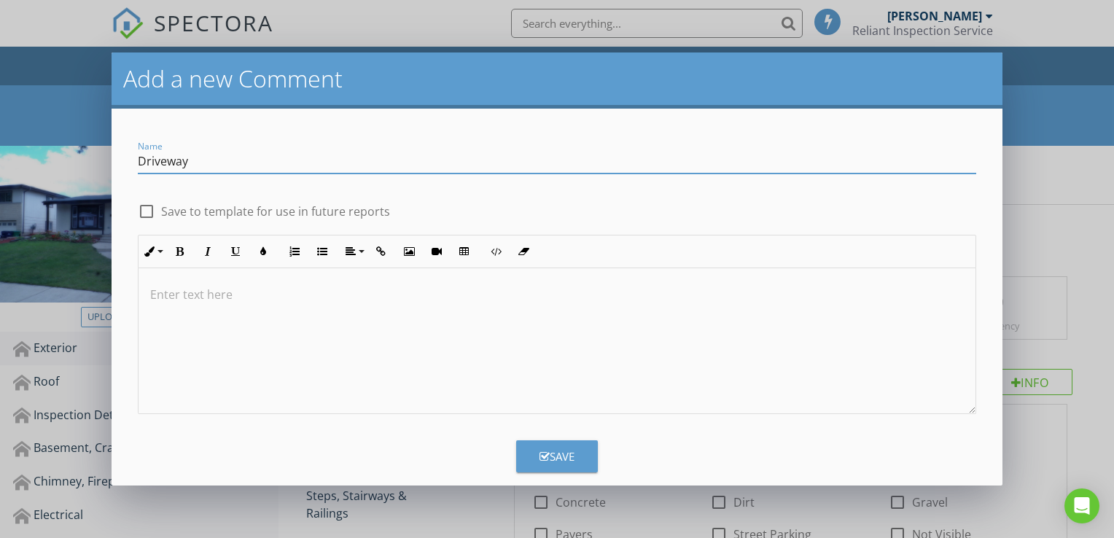
type input "Driveway"
click at [216, 304] on div at bounding box center [556, 341] width 837 height 146
click at [523, 445] on button "Save" at bounding box center [557, 456] width 82 height 32
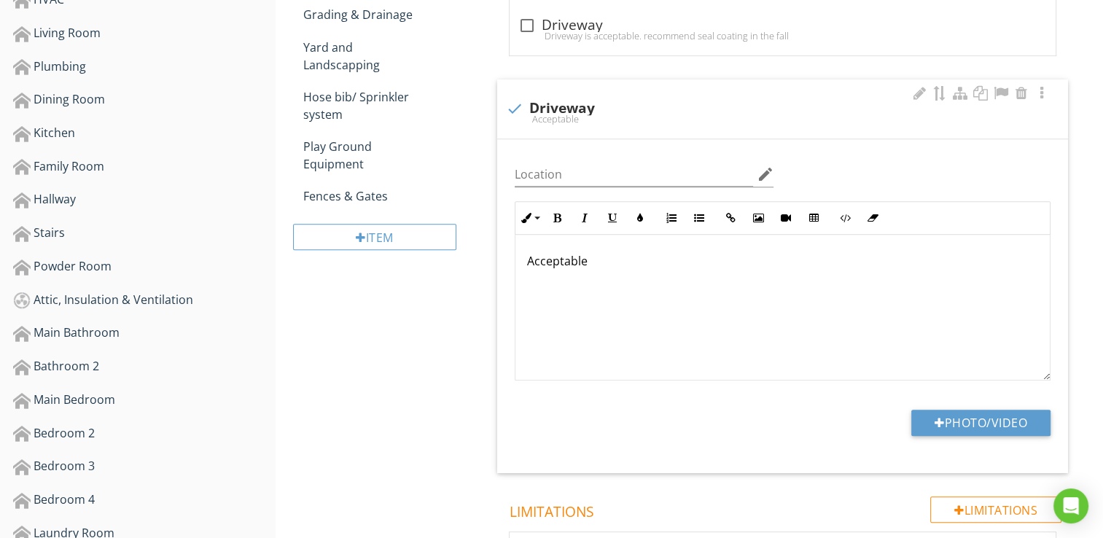
scroll to position [583, 0]
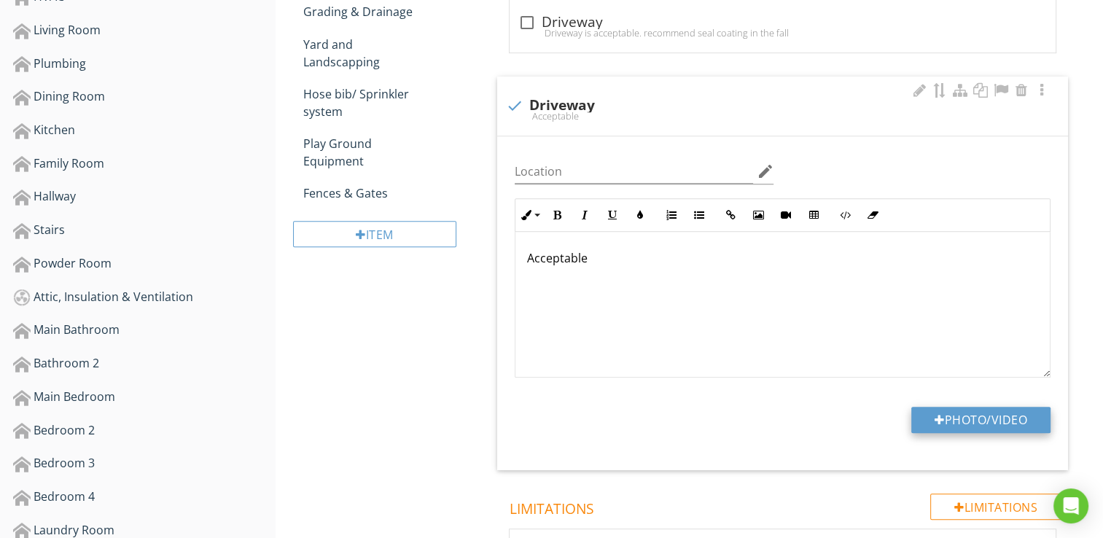
click at [941, 417] on button "Photo/Video" at bounding box center [980, 420] width 139 height 26
type input "C:\fakepath\101_0933.JPG"
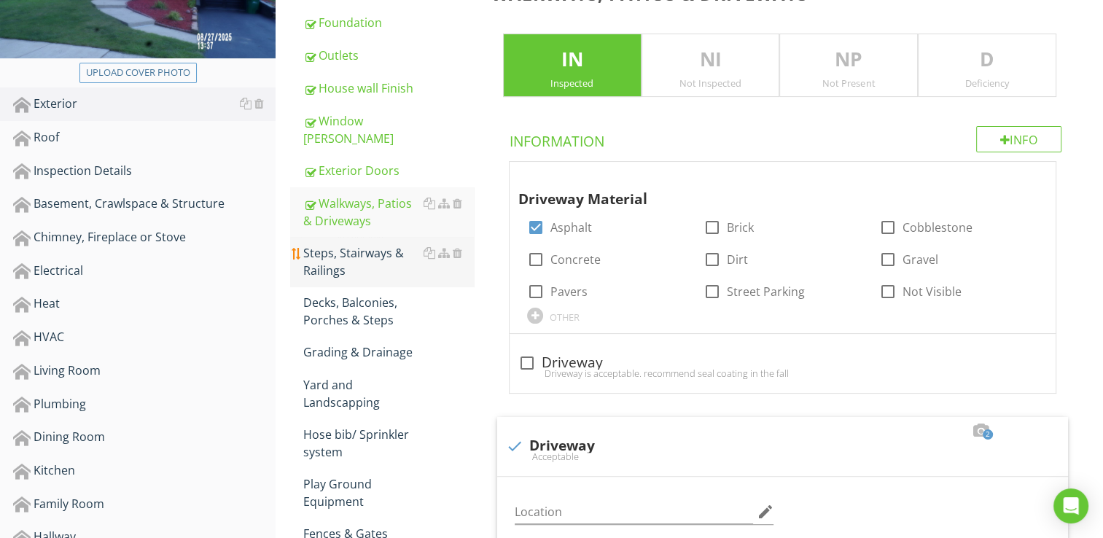
scroll to position [219, 0]
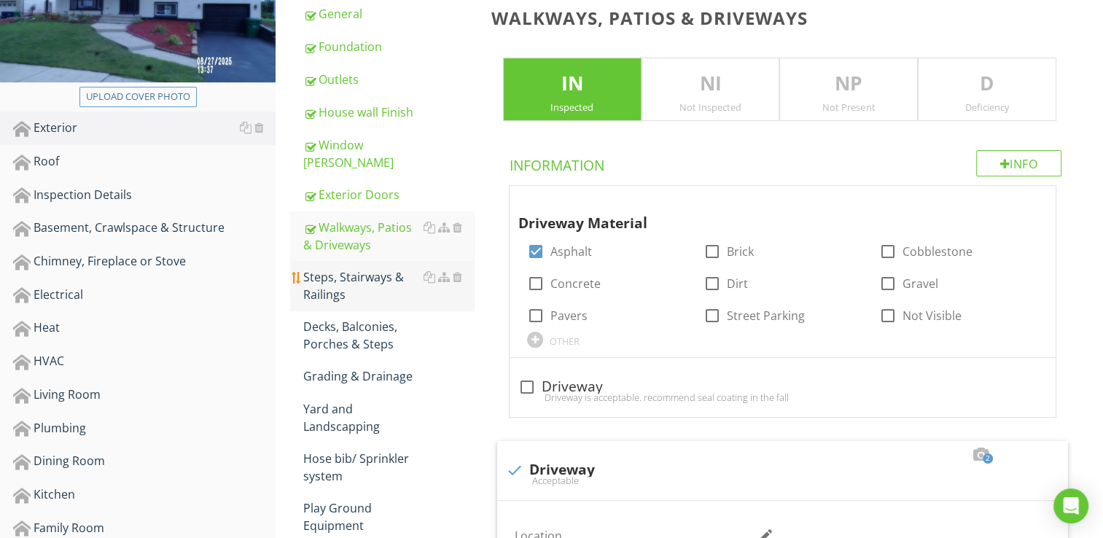
click at [364, 268] on div "Steps, Stairways & Railings" at bounding box center [388, 285] width 171 height 35
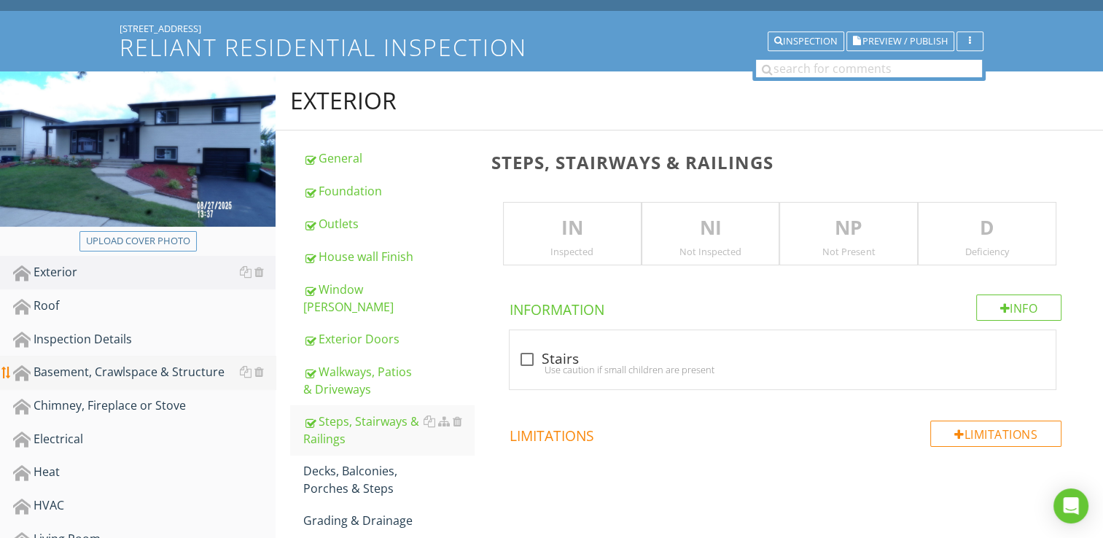
scroll to position [73, 0]
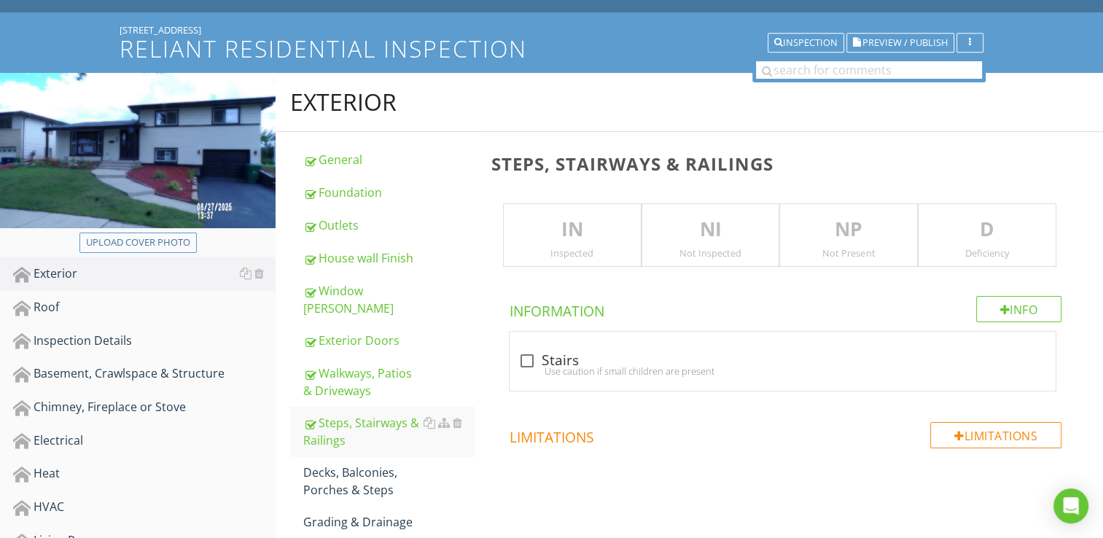
click at [837, 221] on p "NP" at bounding box center [848, 229] width 137 height 29
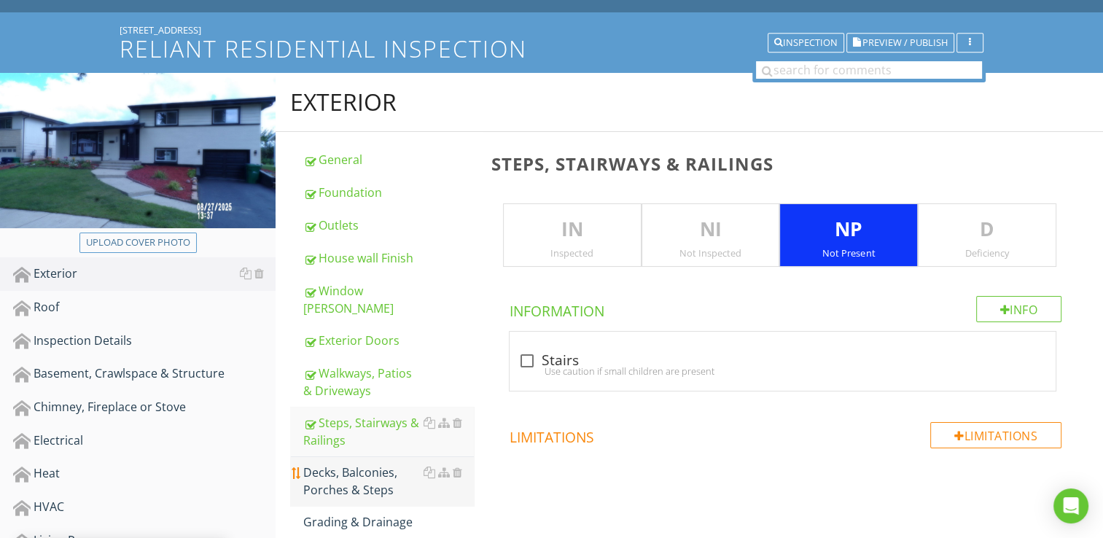
click at [385, 465] on div "Decks, Balconies, Porches & Steps" at bounding box center [388, 481] width 171 height 35
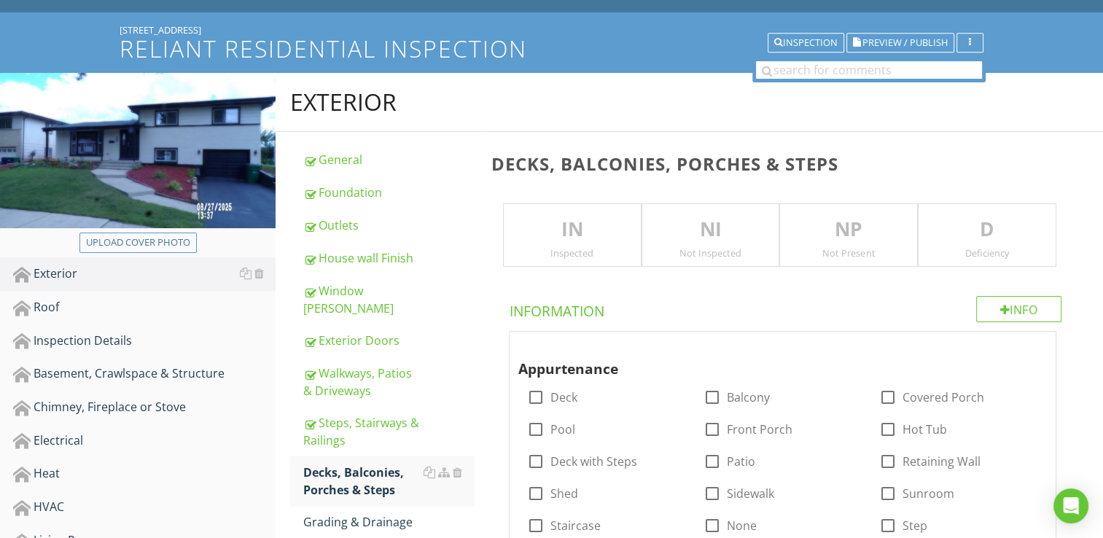
click at [600, 237] on p "IN" at bounding box center [572, 229] width 137 height 29
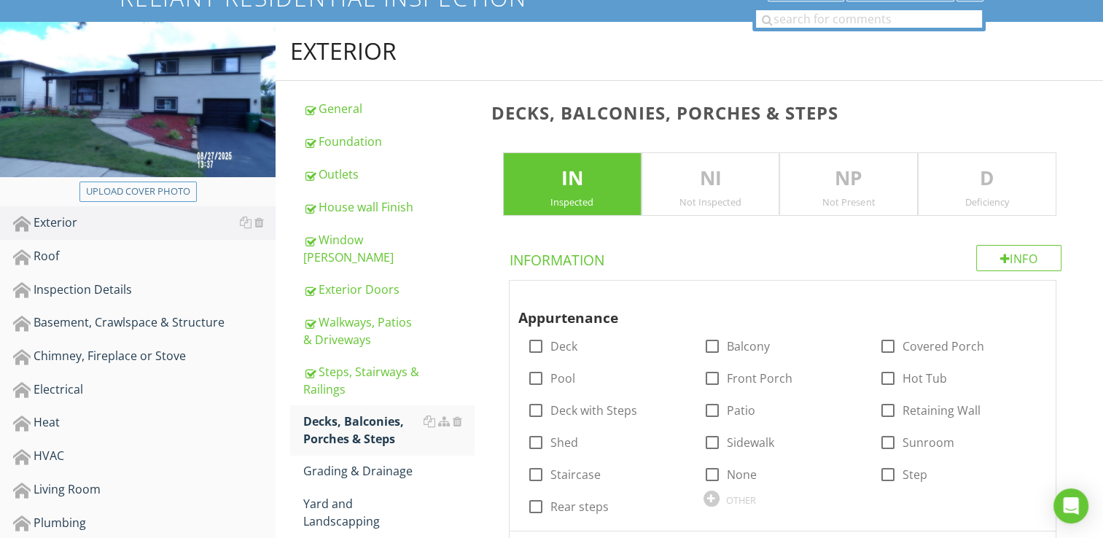
scroll to position [146, 0]
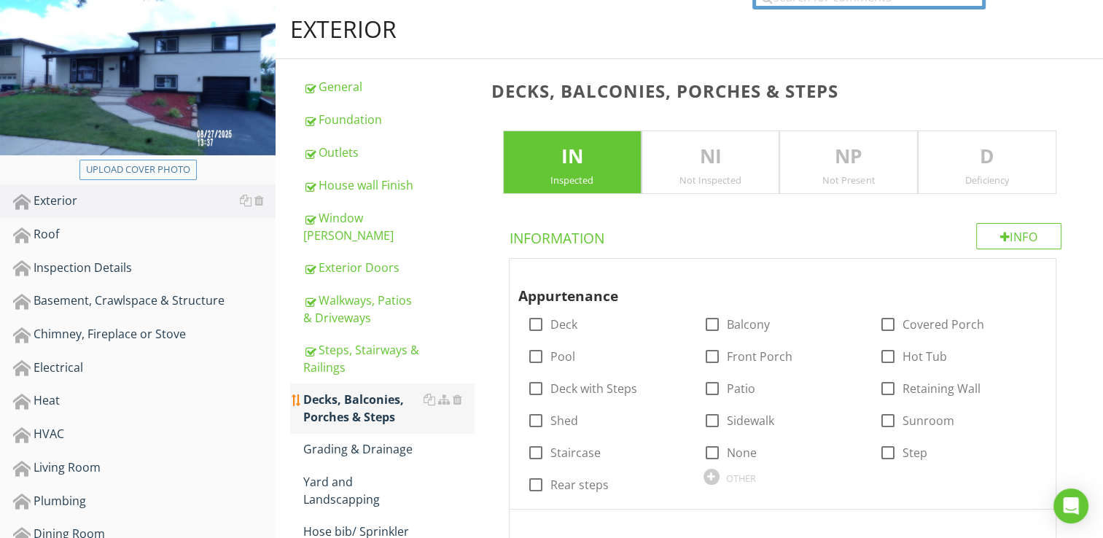
click at [399, 391] on div "Decks, Balconies, Porches & Steps" at bounding box center [388, 408] width 171 height 35
click at [837, 168] on p "NP" at bounding box center [848, 156] width 137 height 29
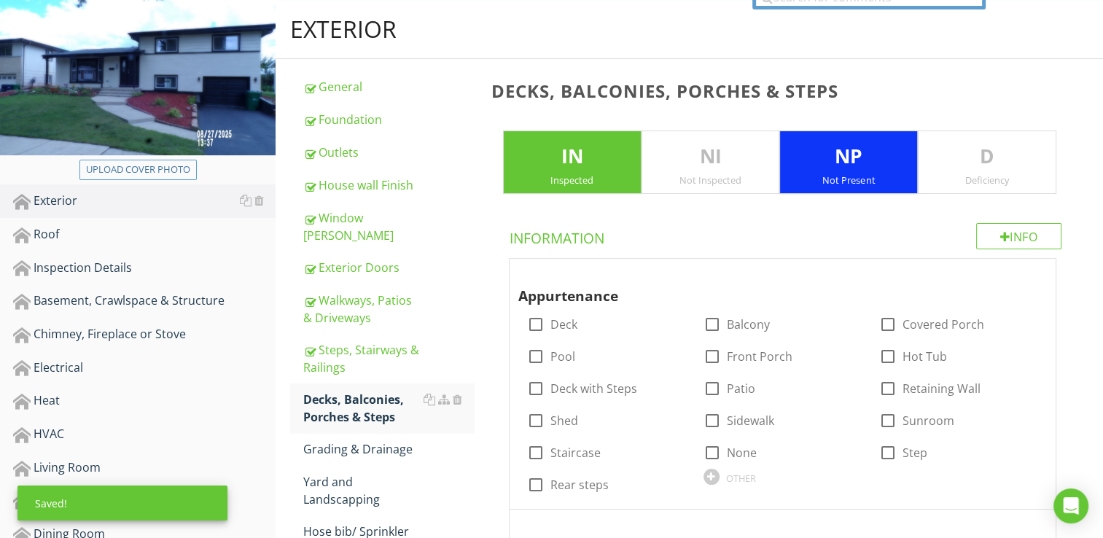
click at [613, 166] on p "IN" at bounding box center [572, 156] width 137 height 29
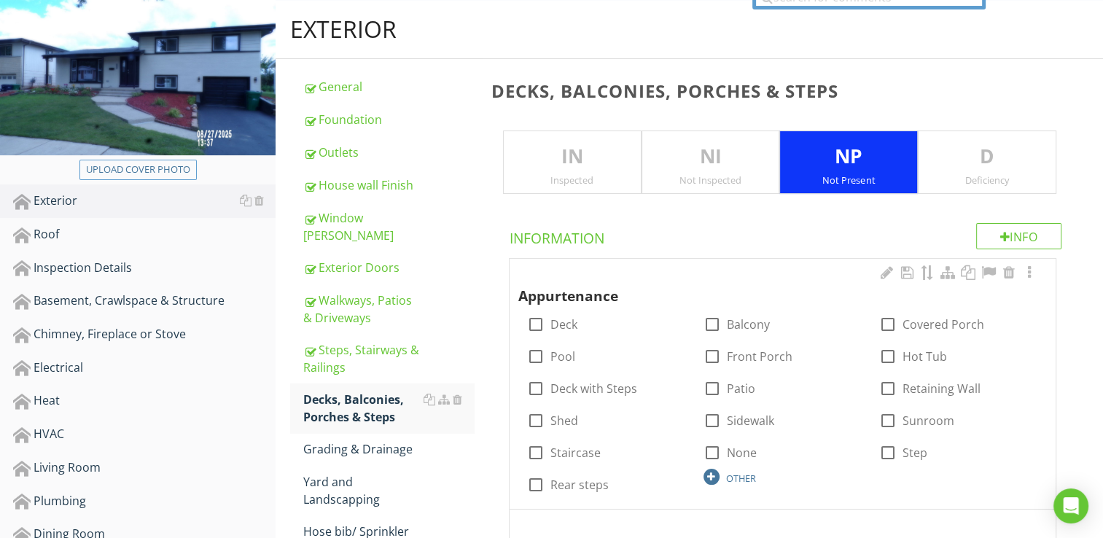
click at [712, 476] on div at bounding box center [711, 477] width 16 height 16
click at [458, 394] on div at bounding box center [457, 400] width 9 height 12
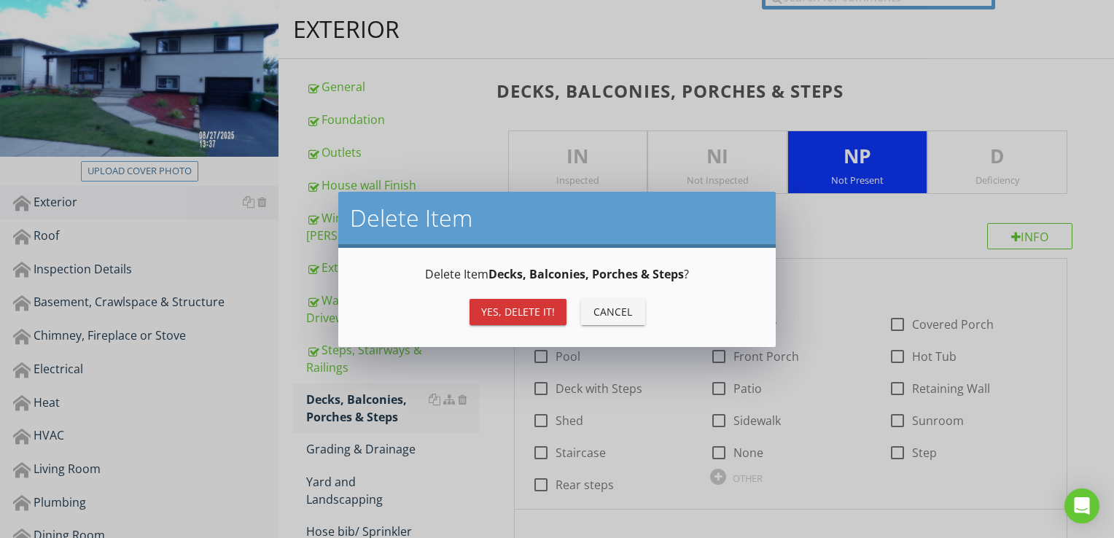
click at [507, 313] on div "Yes, Delete it!" at bounding box center [518, 311] width 74 height 15
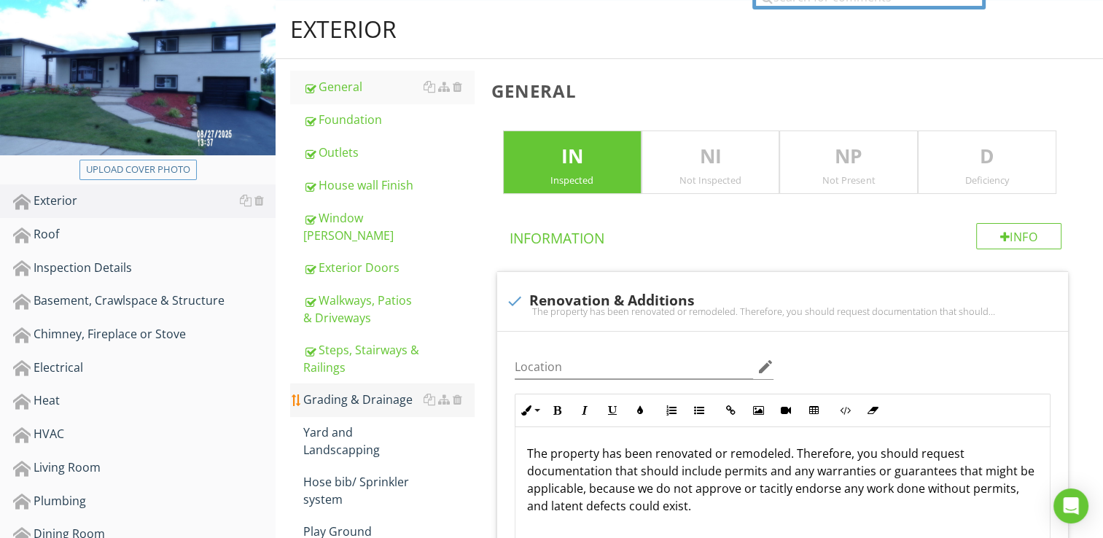
click at [402, 391] on div "Grading & Drainage" at bounding box center [388, 399] width 171 height 17
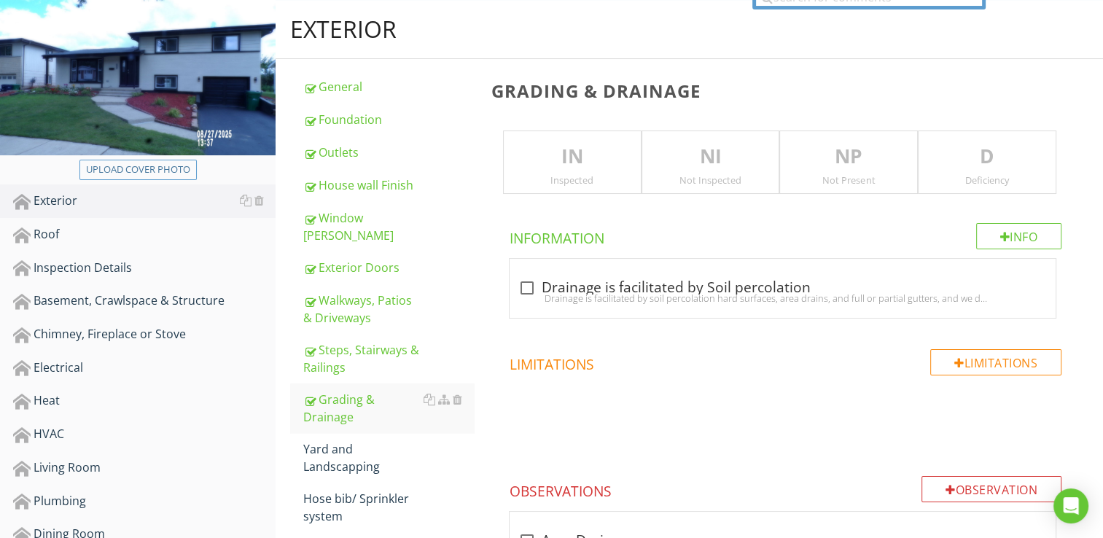
click at [563, 170] on div "IN Inspected" at bounding box center [572, 162] width 138 height 64
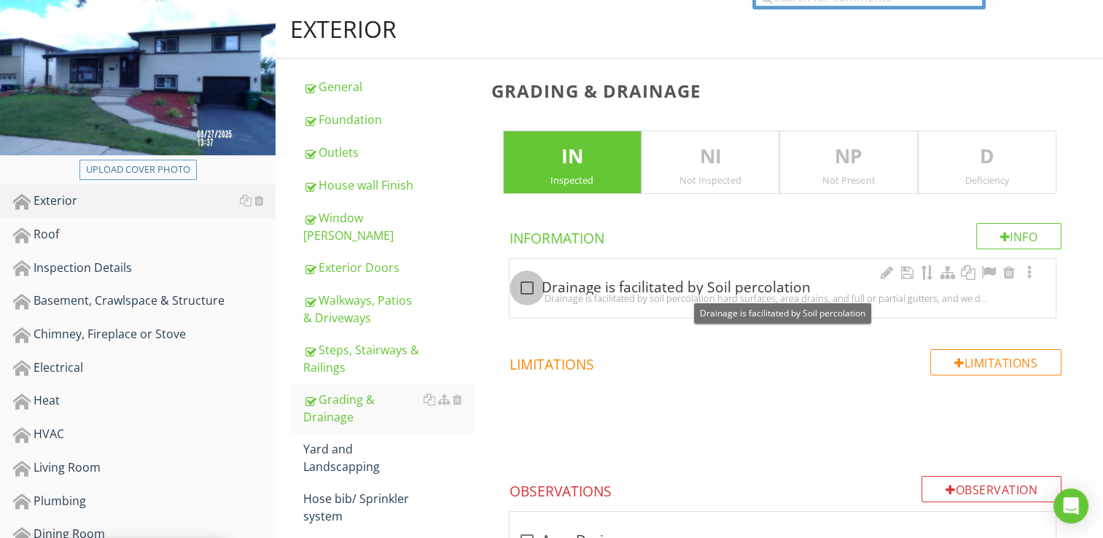
click at [526, 287] on div at bounding box center [527, 287] width 25 height 25
checkbox input "true"
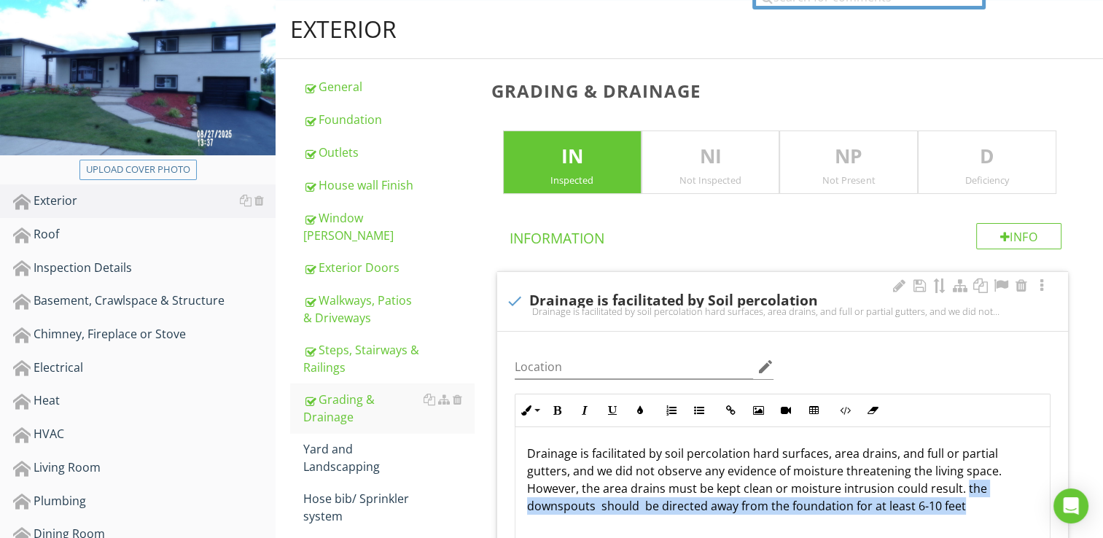
drag, startPoint x: 964, startPoint y: 485, endPoint x: 965, endPoint y: 503, distance: 17.5
click at [965, 503] on p "Drainage is facilitated by soil percolation hard surfaces, area drains, and ful…" at bounding box center [782, 497] width 511 height 105
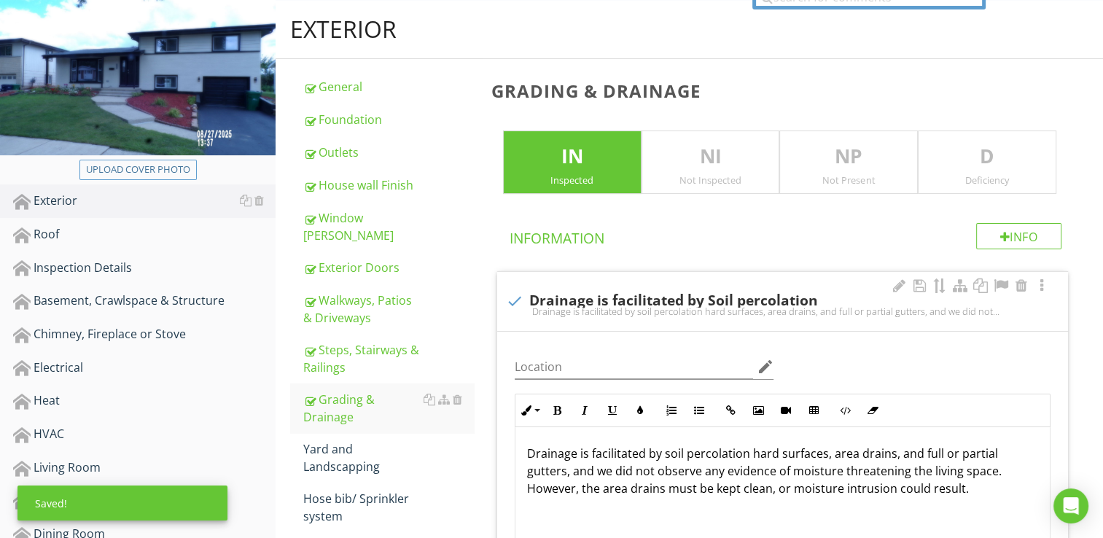
click at [984, 487] on p "Drainage is facilitated by soil percolation hard surfaces, area drains, and ful…" at bounding box center [782, 488] width 511 height 87
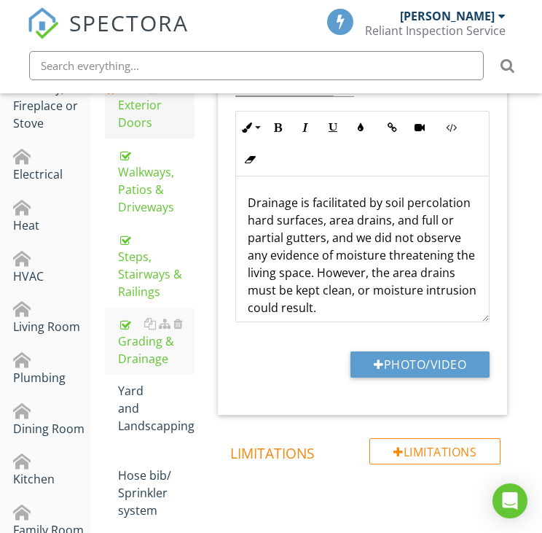
scroll to position [583, 0]
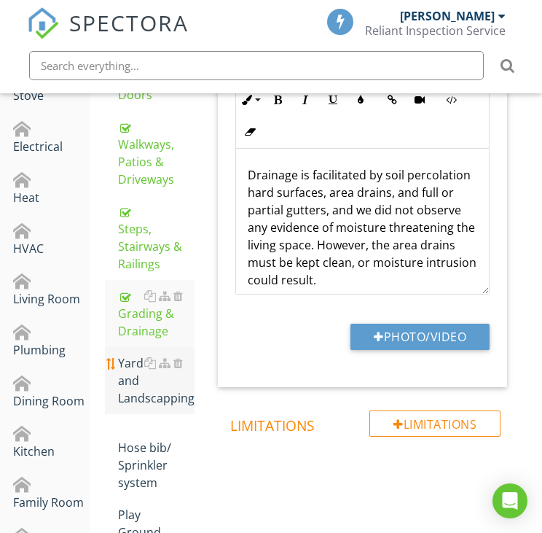
click at [125, 356] on div "Yard and Landscapping" at bounding box center [156, 380] width 77 height 52
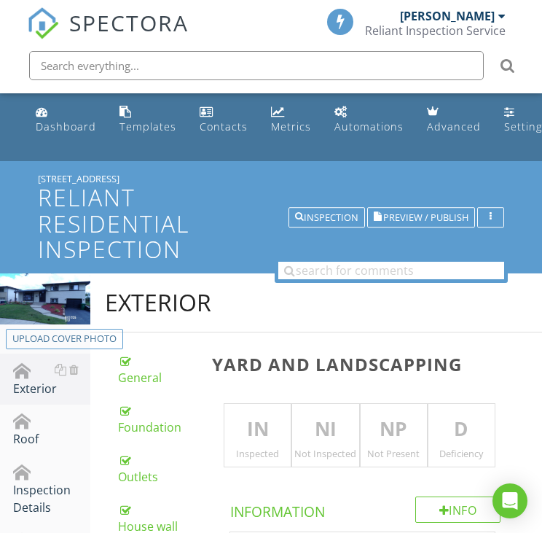
click at [254, 429] on p "IN" at bounding box center [257, 429] width 66 height 29
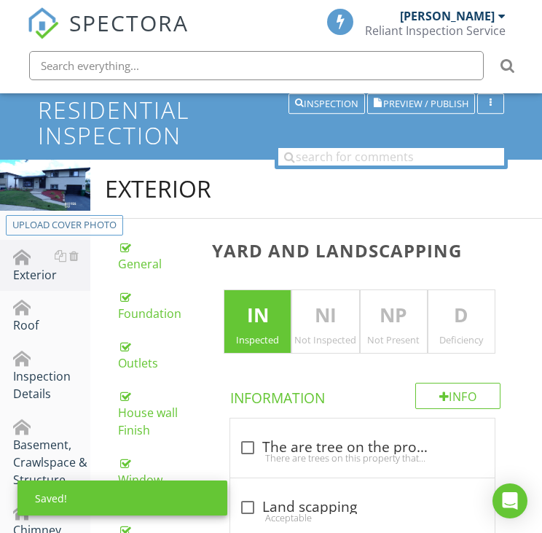
scroll to position [146, 0]
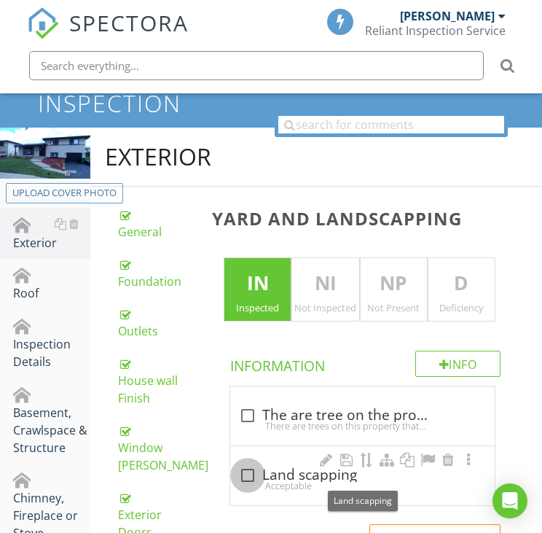
click at [247, 474] on div at bounding box center [247, 475] width 25 height 25
checkbox input "true"
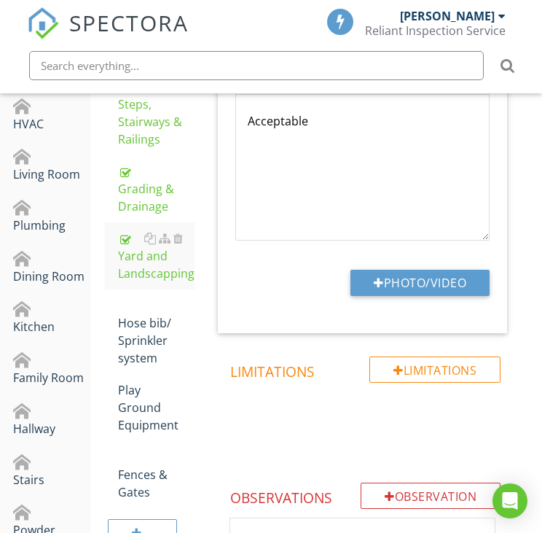
scroll to position [729, 0]
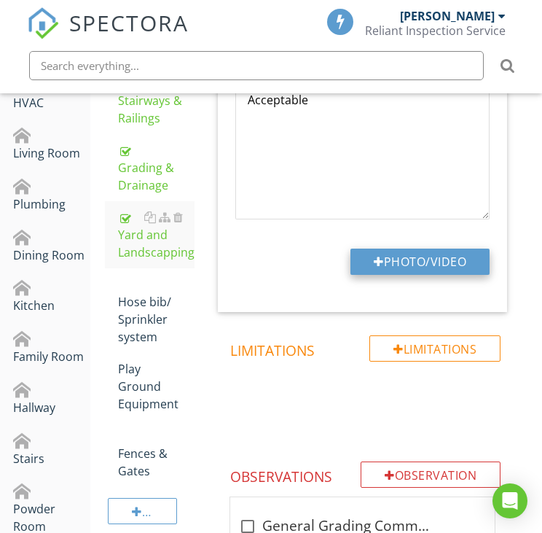
click at [414, 252] on button "Photo/Video" at bounding box center [420, 262] width 139 height 26
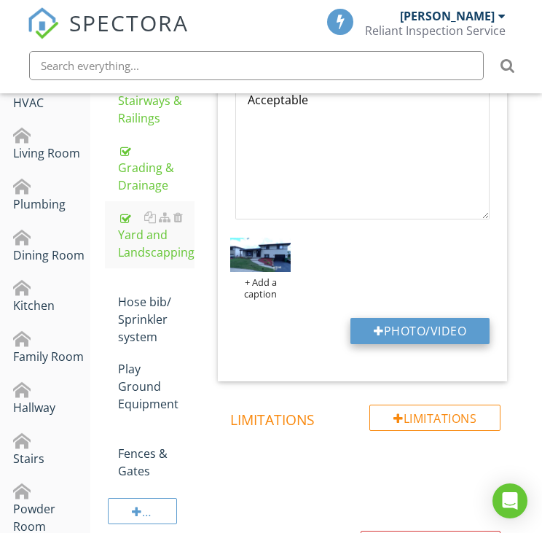
click at [393, 335] on button "Photo/Video" at bounding box center [420, 331] width 139 height 26
type input "C:\fakepath\101_0940.JPG"
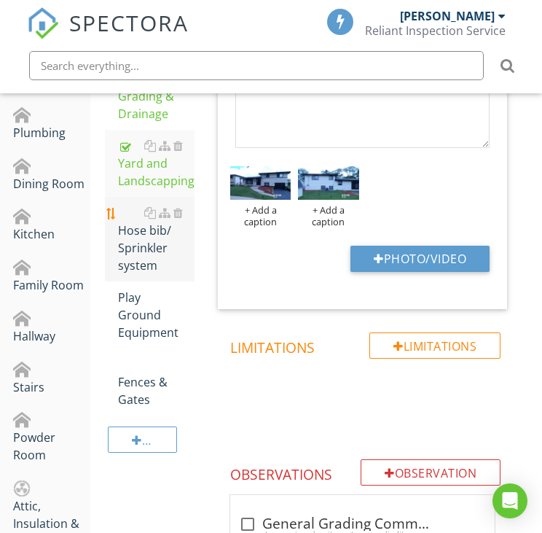
scroll to position [802, 0]
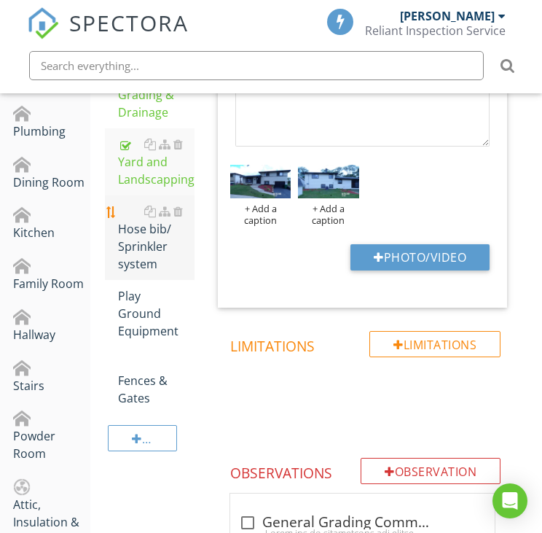
click at [157, 221] on div "Hose bib/ Sprinkler system" at bounding box center [156, 238] width 77 height 70
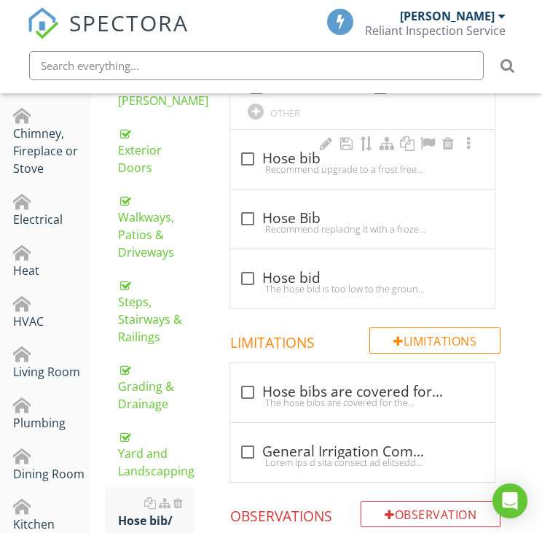
scroll to position [292, 0]
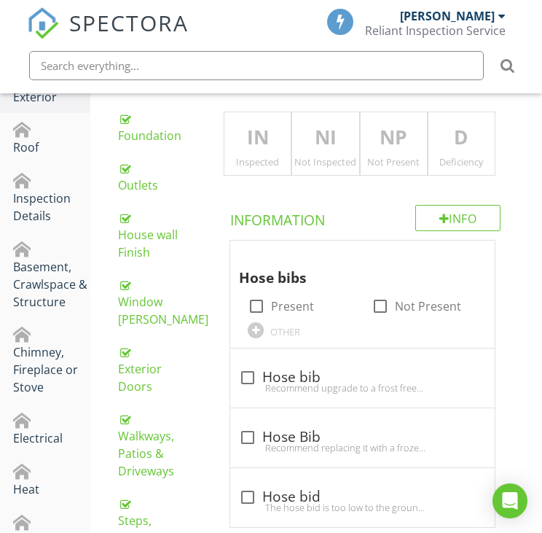
click at [258, 146] on p "IN" at bounding box center [257, 137] width 66 height 29
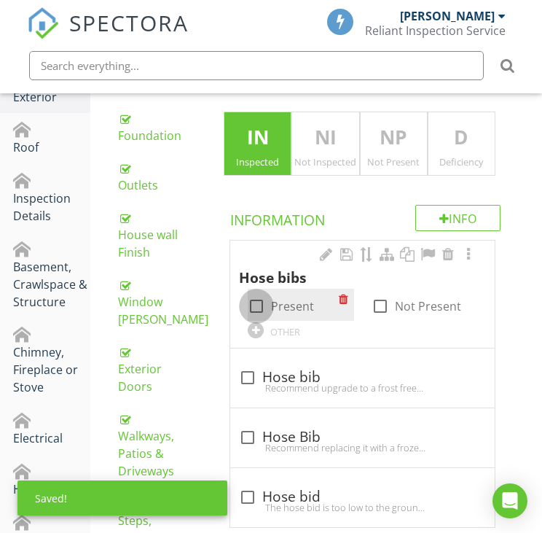
click at [262, 311] on div at bounding box center [256, 306] width 25 height 25
checkbox input "true"
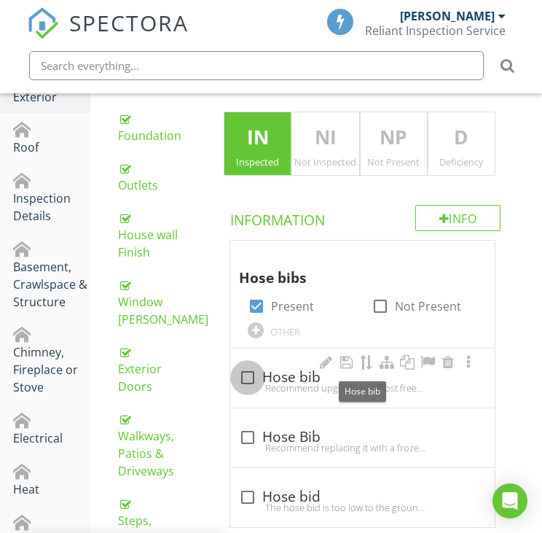
click at [246, 379] on div at bounding box center [247, 377] width 25 height 25
checkbox input "true"
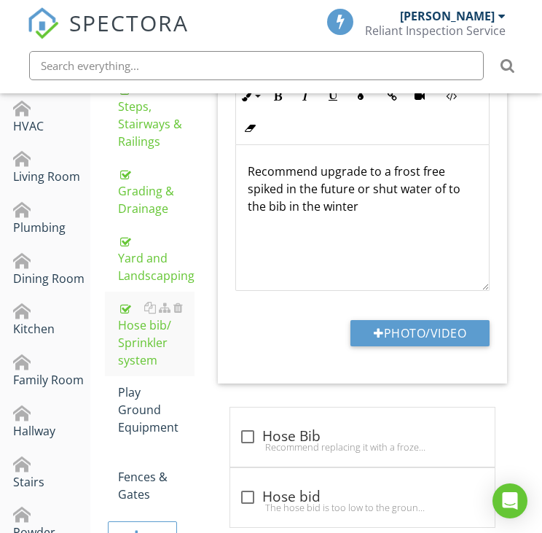
scroll to position [729, 0]
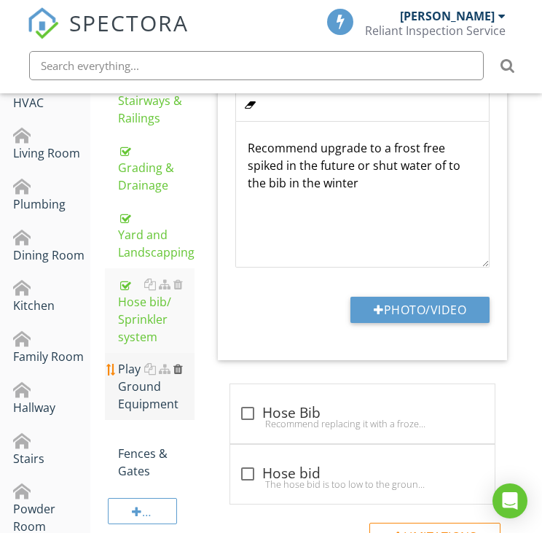
click at [179, 363] on div at bounding box center [177, 369] width 9 height 12
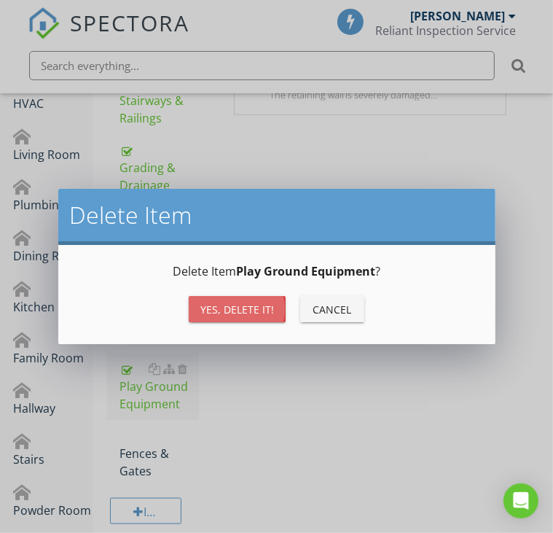
click at [206, 312] on div "Yes, Delete it!" at bounding box center [237, 309] width 74 height 15
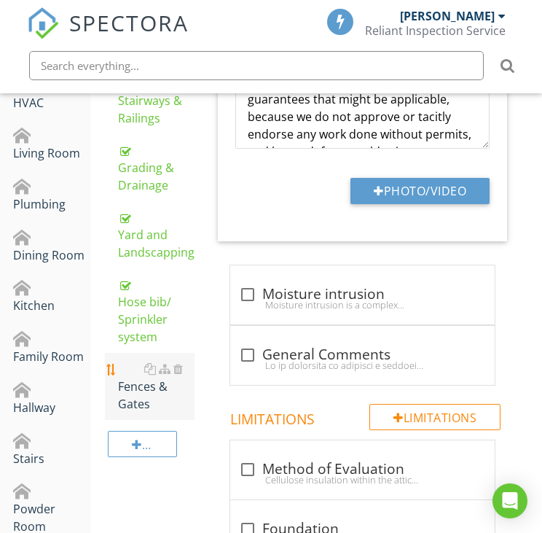
click at [137, 373] on div "Fences & Gates" at bounding box center [156, 386] width 77 height 52
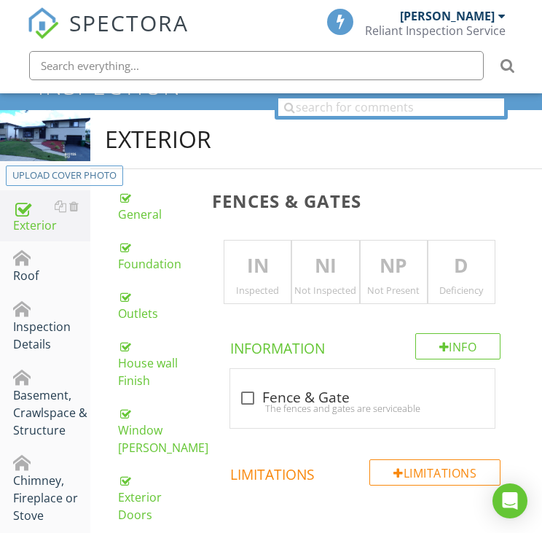
scroll to position [146, 0]
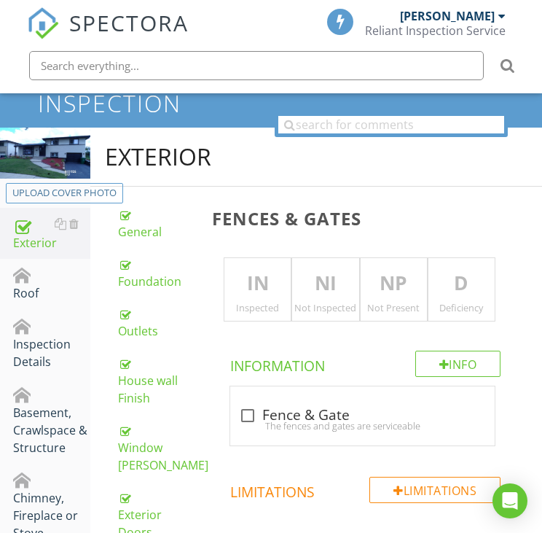
click at [267, 281] on p "IN" at bounding box center [257, 283] width 66 height 29
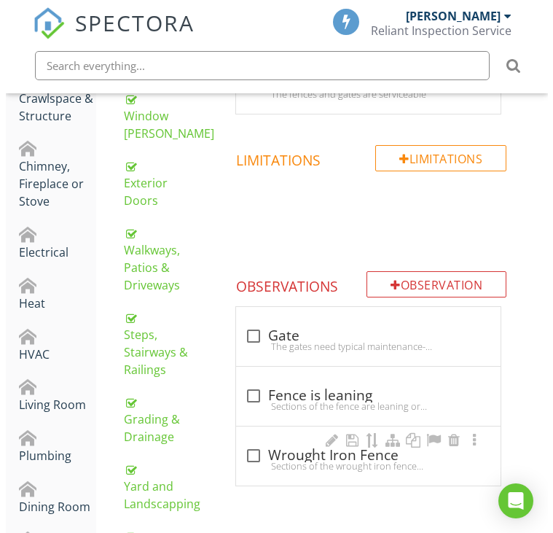
scroll to position [510, 0]
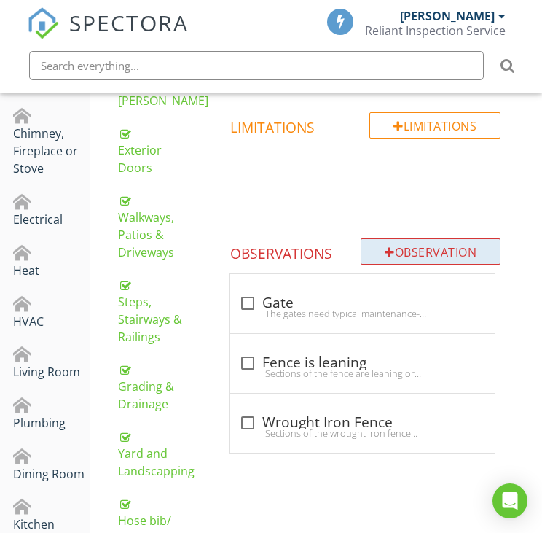
click at [421, 244] on div "Observation" at bounding box center [431, 251] width 140 height 26
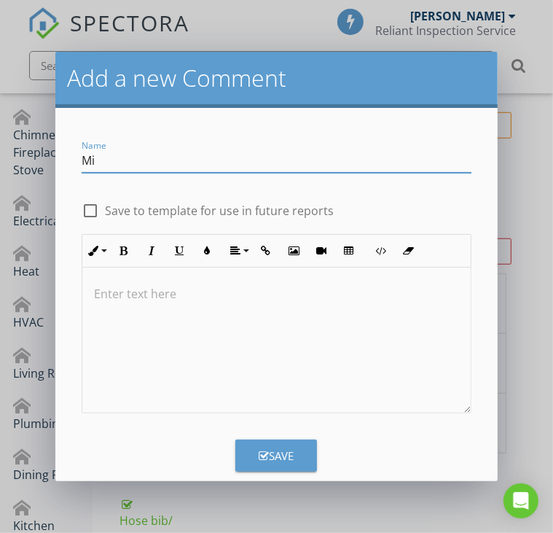
type input "M"
type input "Fence"
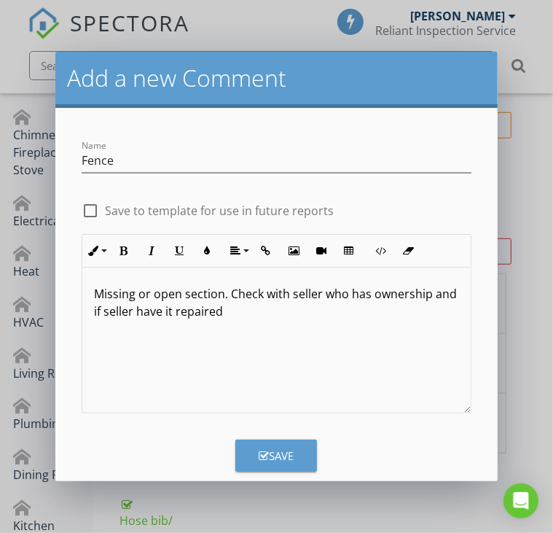
click at [90, 221] on div at bounding box center [90, 210] width 25 height 25
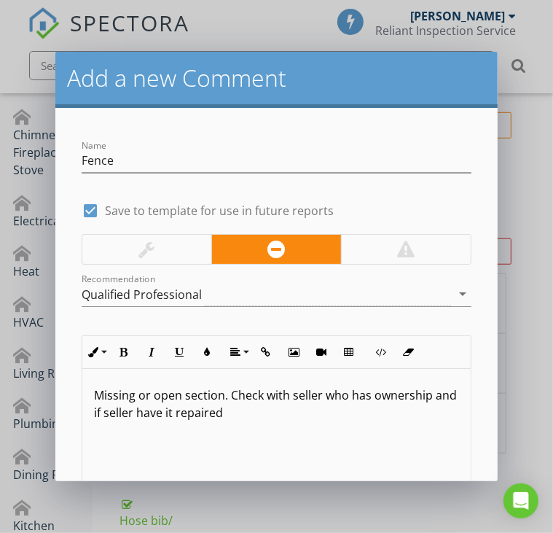
click at [128, 251] on div at bounding box center [146, 249] width 129 height 29
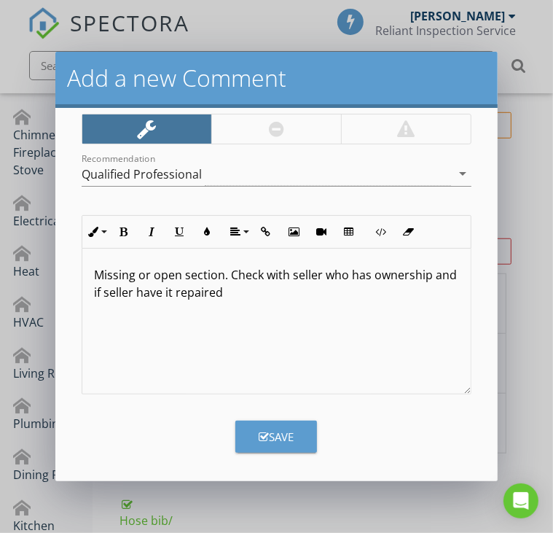
scroll to position [122, 0]
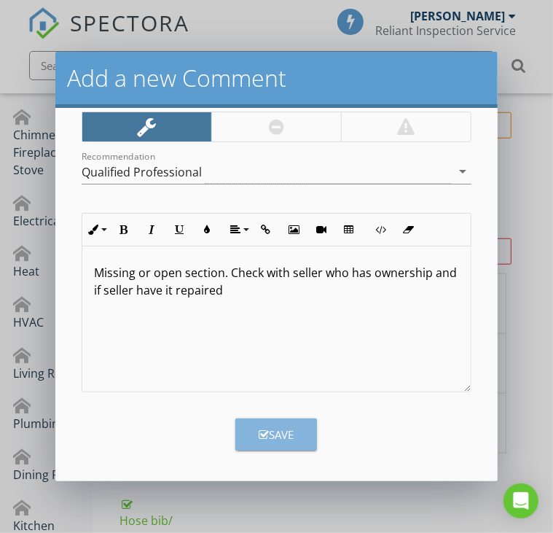
click at [274, 434] on div "Save" at bounding box center [276, 434] width 35 height 17
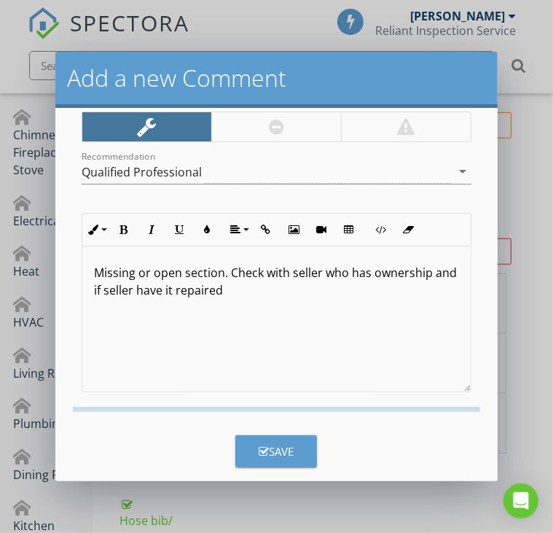
checkbox input "false"
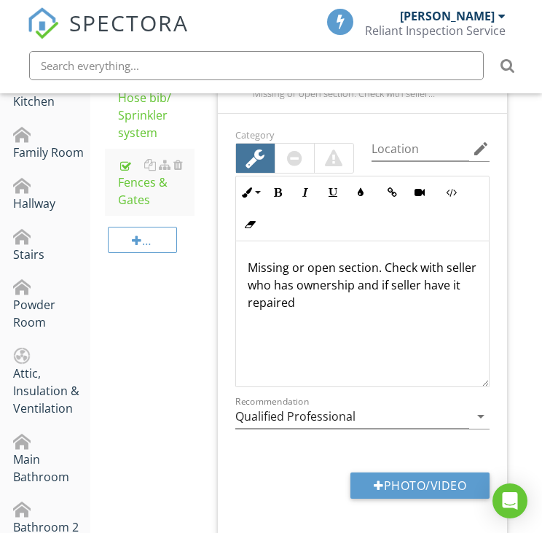
scroll to position [1093, 0]
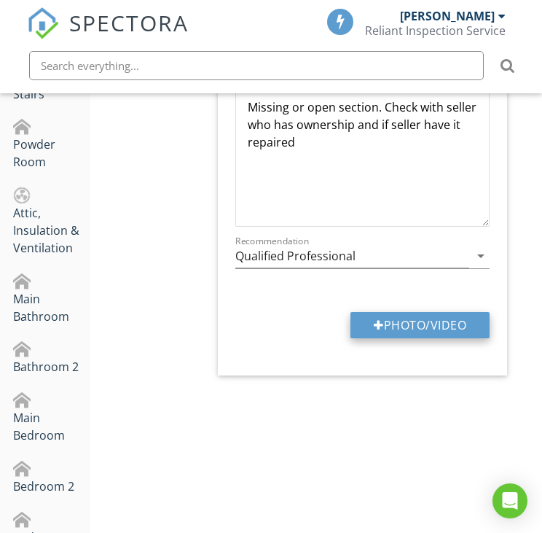
click at [393, 316] on button "Photo/Video" at bounding box center [420, 325] width 139 height 26
type input "C:\fakepath\fence.JPG"
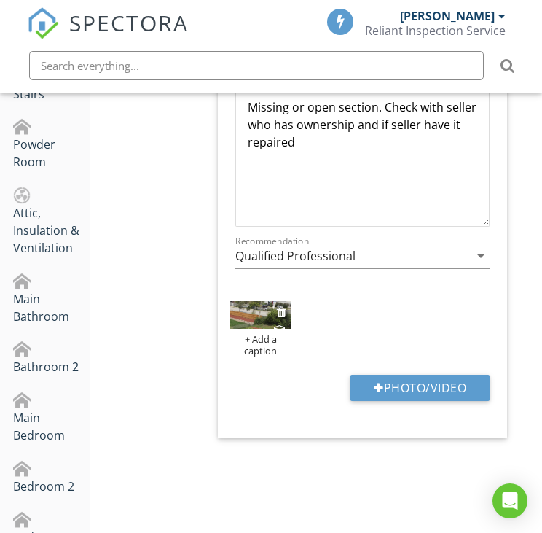
click at [254, 308] on img at bounding box center [260, 315] width 60 height 28
click at [246, 315] on img at bounding box center [260, 315] width 60 height 28
click at [257, 345] on div "+ Add a caption" at bounding box center [260, 344] width 60 height 23
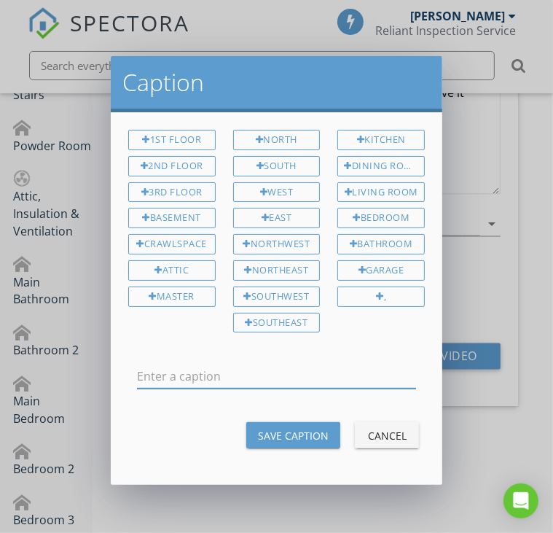
click at [187, 371] on input "text" at bounding box center [276, 376] width 279 height 24
type input "Missing section"
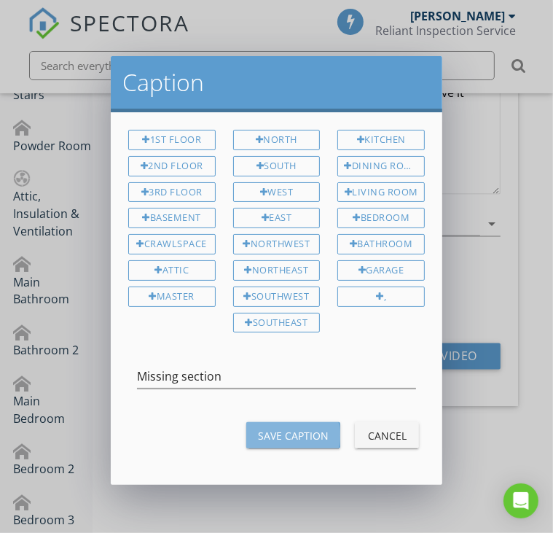
click at [271, 428] on div "Save Caption" at bounding box center [293, 435] width 71 height 15
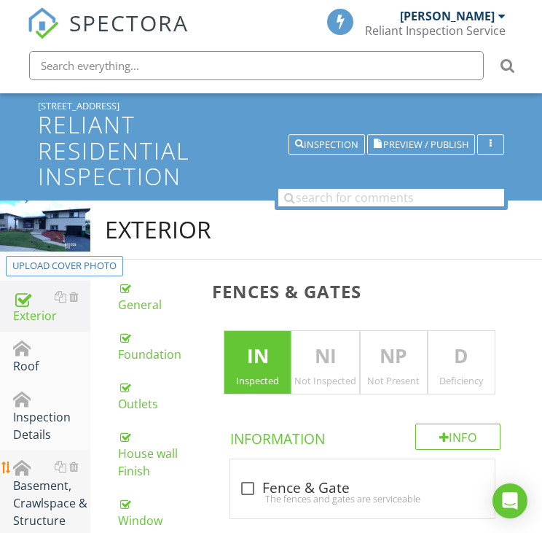
scroll to position [0, 0]
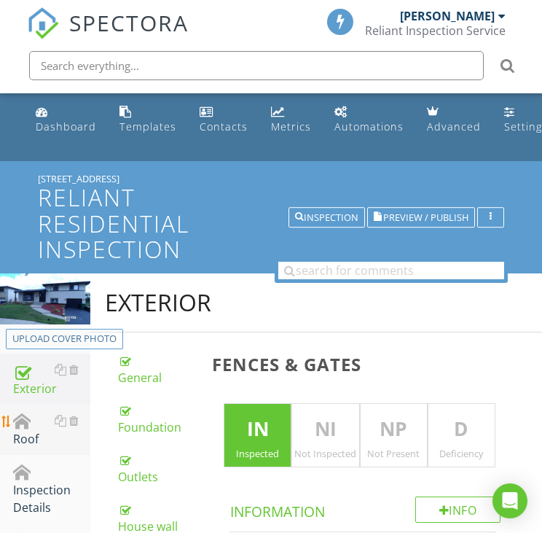
click at [36, 429] on div "Roof" at bounding box center [51, 430] width 77 height 36
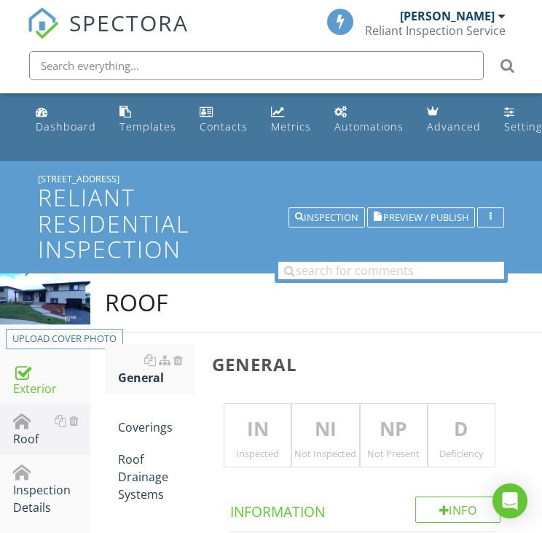
click at [262, 424] on p "IN" at bounding box center [257, 429] width 66 height 29
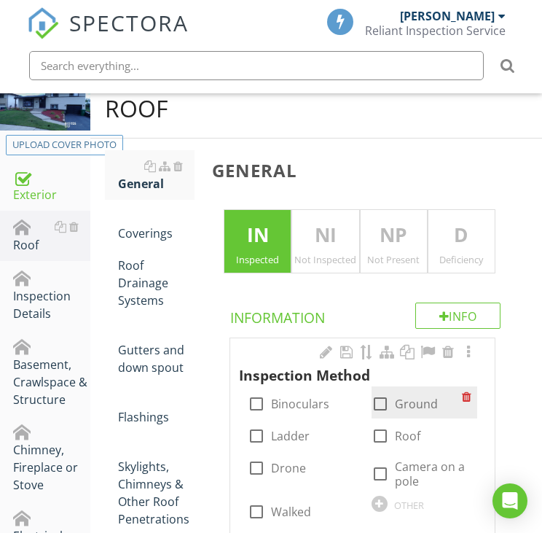
scroll to position [219, 0]
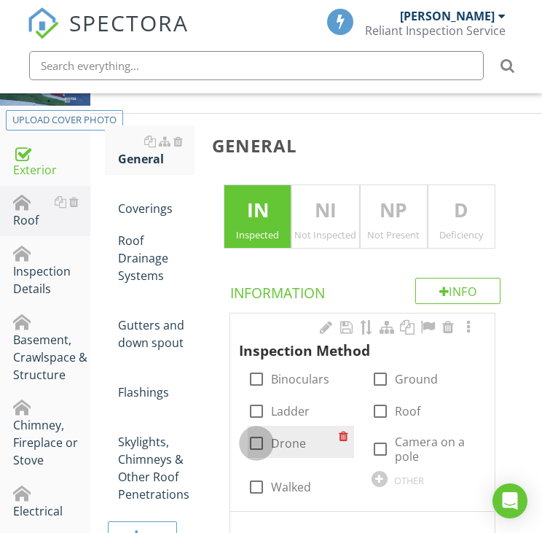
click at [266, 439] on div at bounding box center [256, 443] width 25 height 25
checkbox input "true"
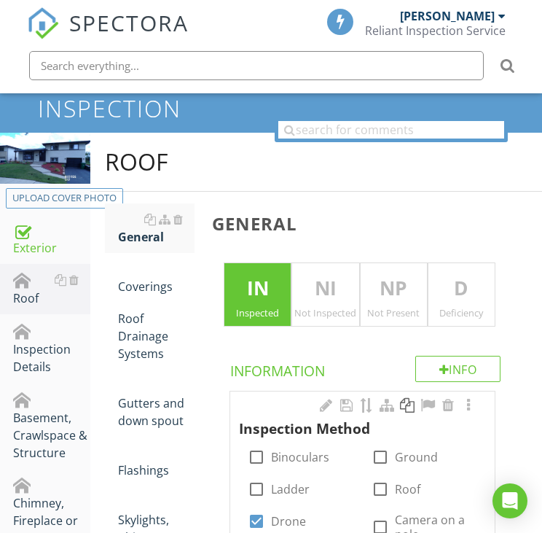
scroll to position [146, 0]
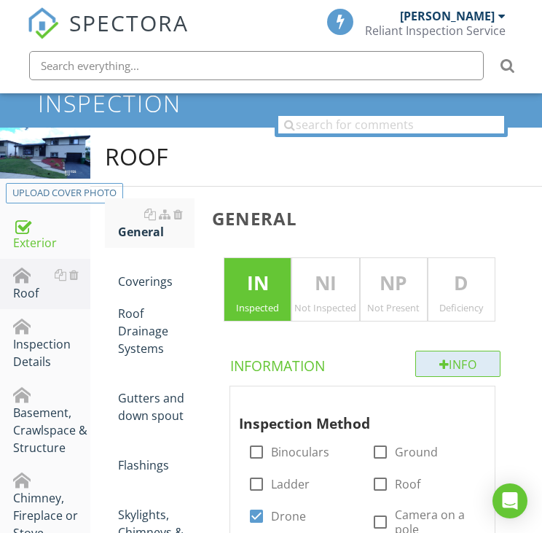
click at [434, 358] on div "Info" at bounding box center [458, 364] width 86 height 26
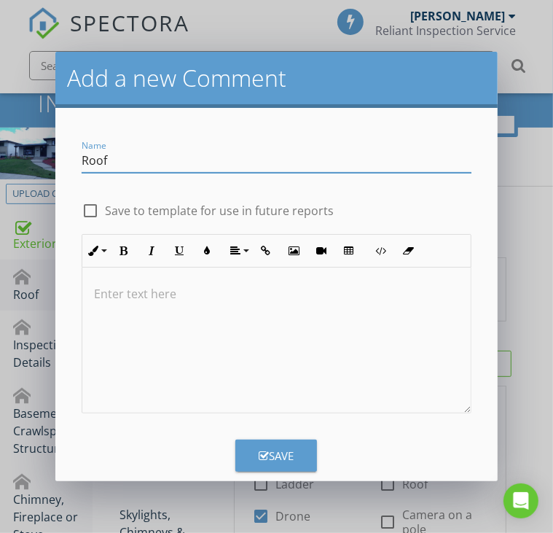
type input "Roof"
click at [149, 308] on div at bounding box center [276, 340] width 388 height 146
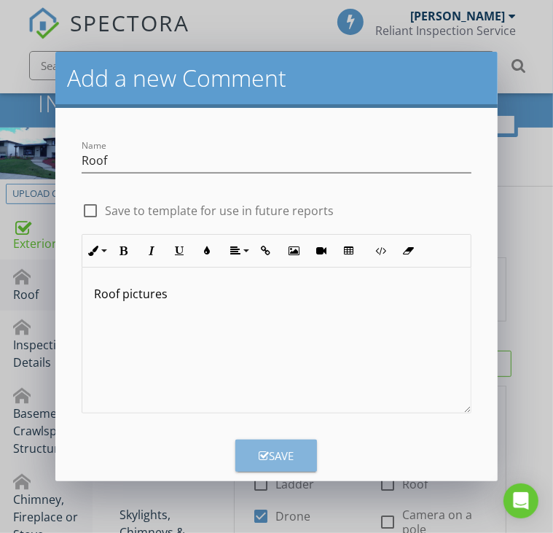
click at [260, 450] on icon "button" at bounding box center [264, 455] width 10 height 11
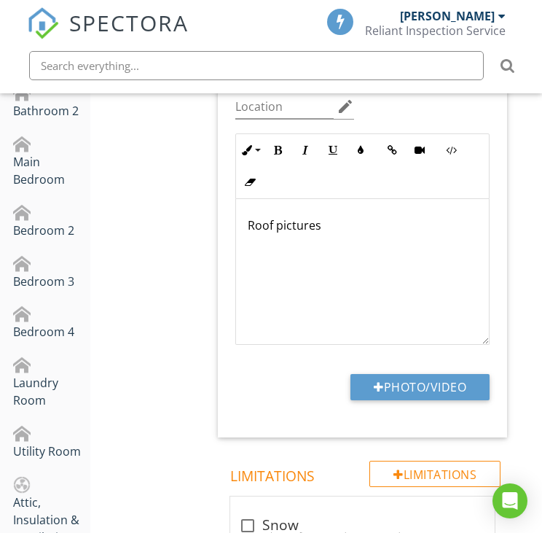
scroll to position [1458, 0]
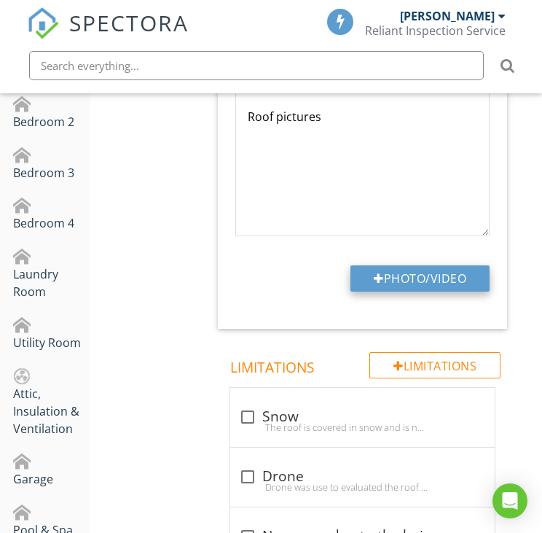
click at [374, 273] on div at bounding box center [379, 279] width 10 height 12
type input "C:\fakepath\DJI_20250827124859_0003_V.JPG"
